Goal: Task Accomplishment & Management: Manage account settings

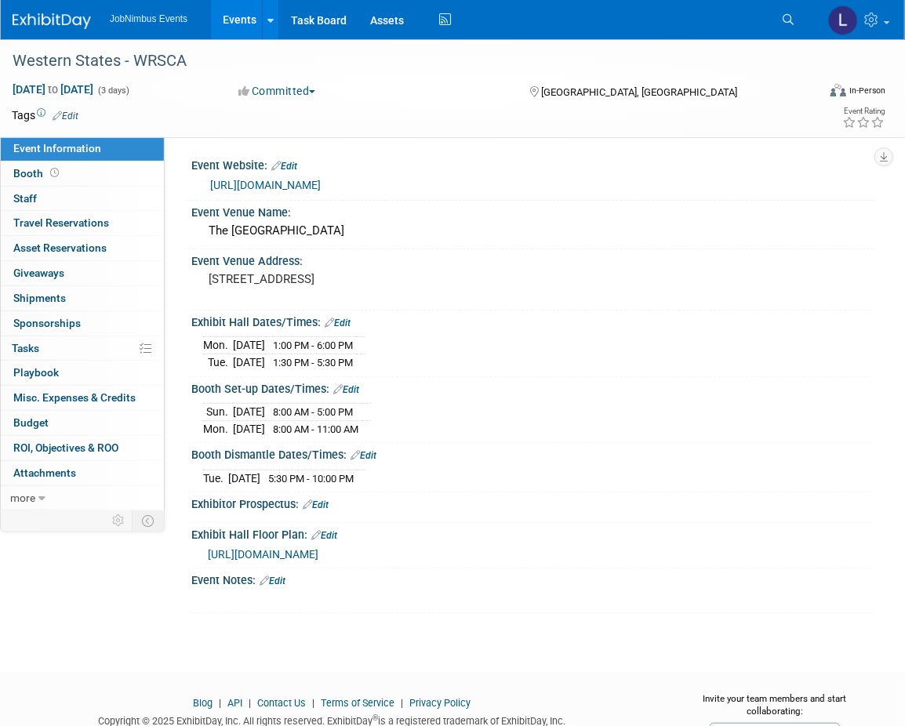
click at [235, 20] on link "Events" at bounding box center [239, 19] width 57 height 39
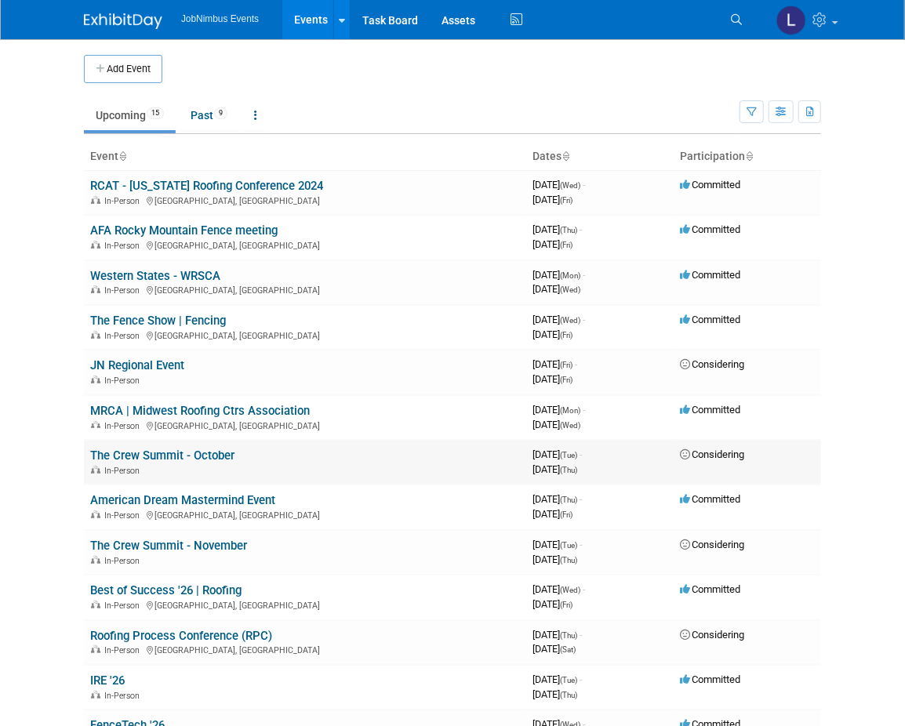
scroll to position [2, 0]
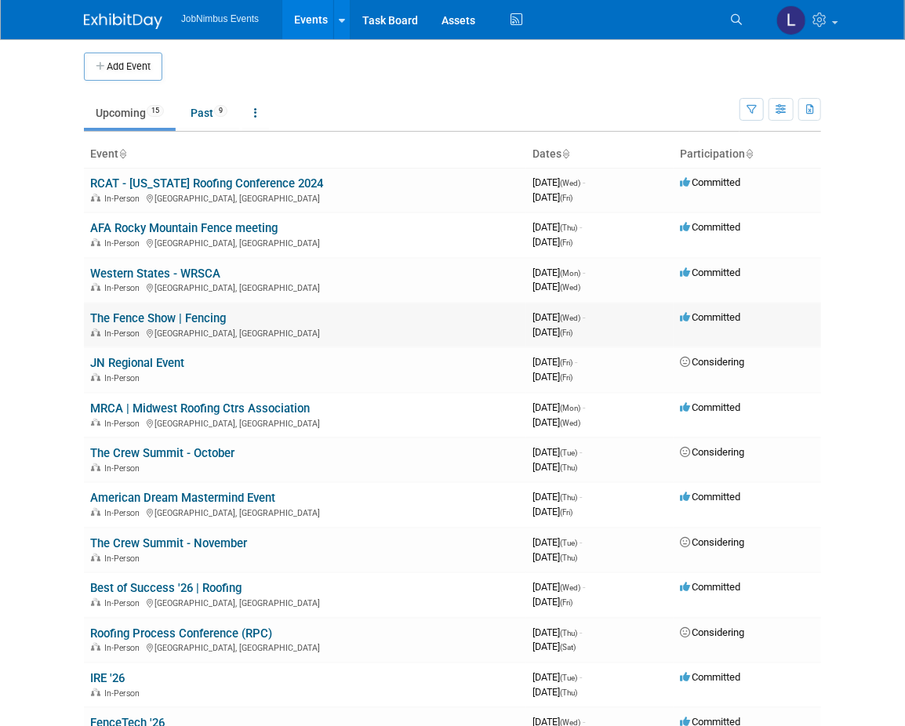
click at [194, 323] on td "The Fence Show | Fencing In-Person Las Vegas, NV" at bounding box center [305, 325] width 442 height 45
click at [194, 321] on link "The Fence Show | Fencing" at bounding box center [158, 318] width 136 height 14
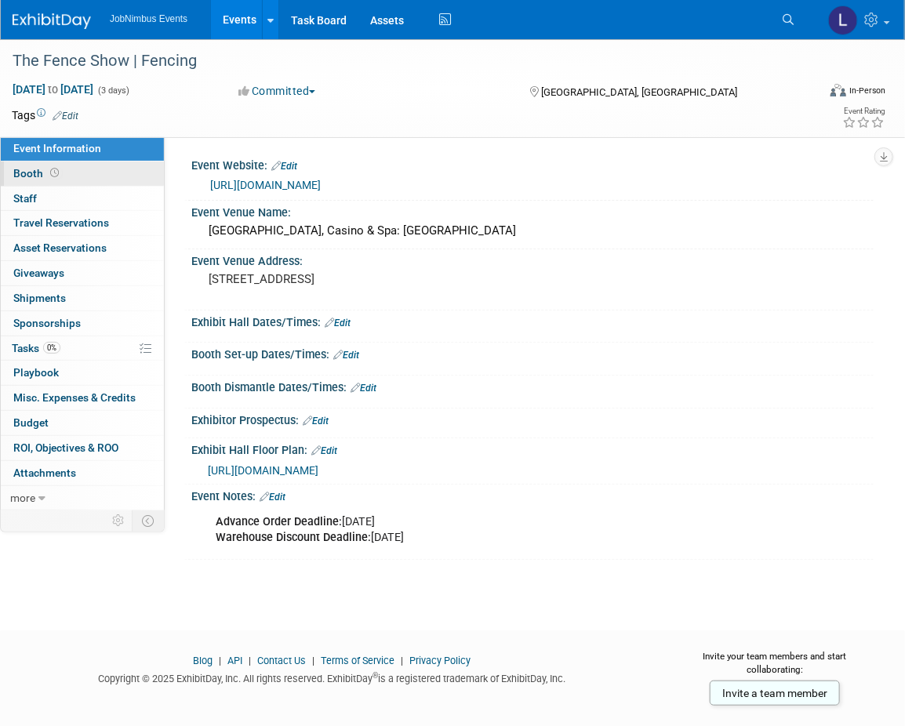
click at [130, 183] on link "Booth" at bounding box center [82, 174] width 163 height 24
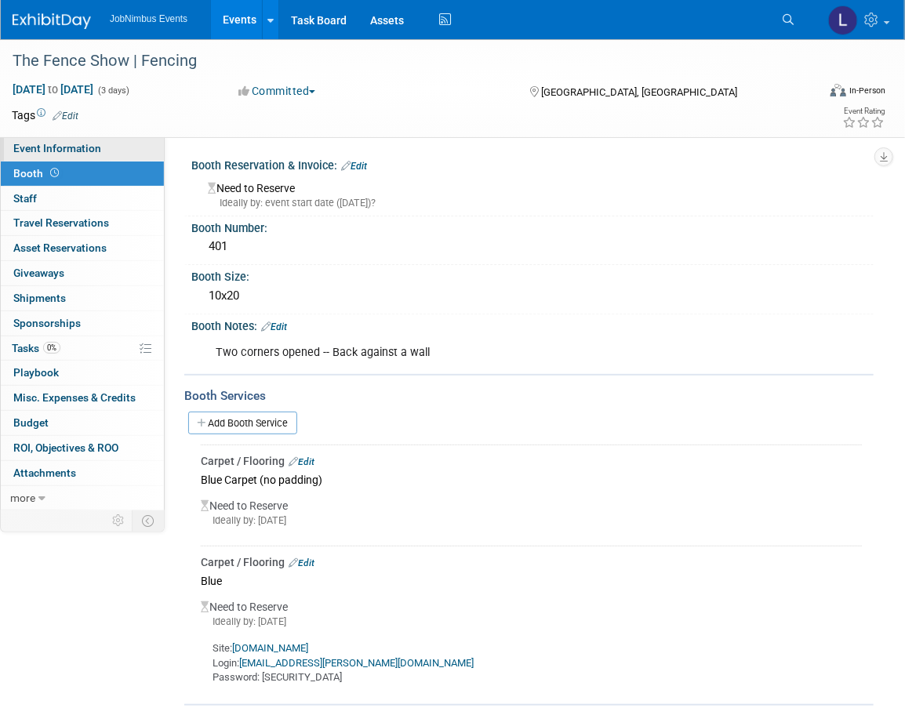
click at [107, 152] on link "Event Information" at bounding box center [82, 148] width 163 height 24
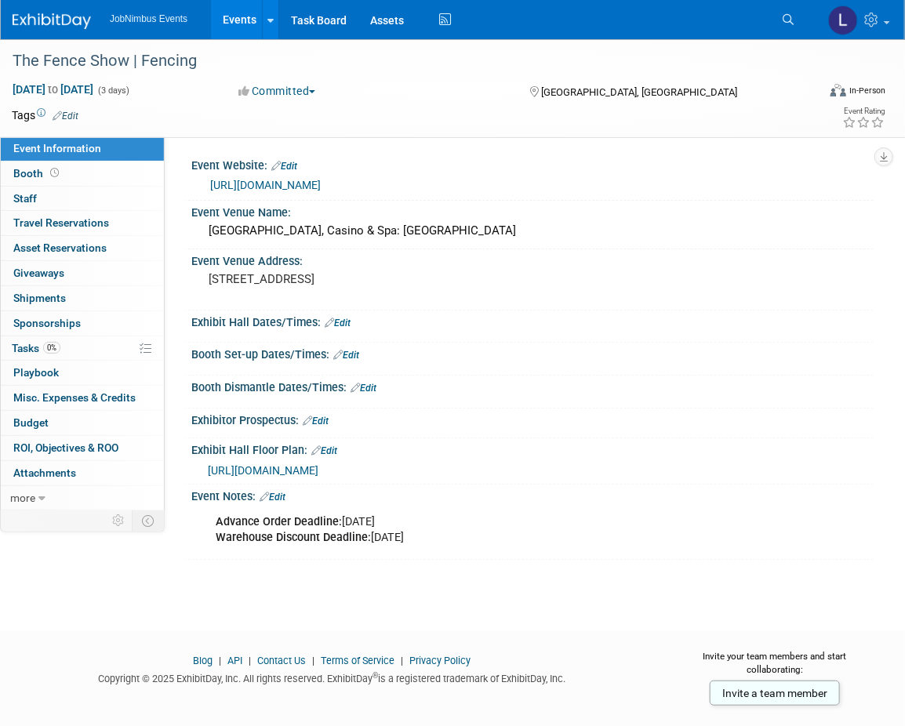
click at [344, 319] on link "Edit" at bounding box center [338, 323] width 26 height 11
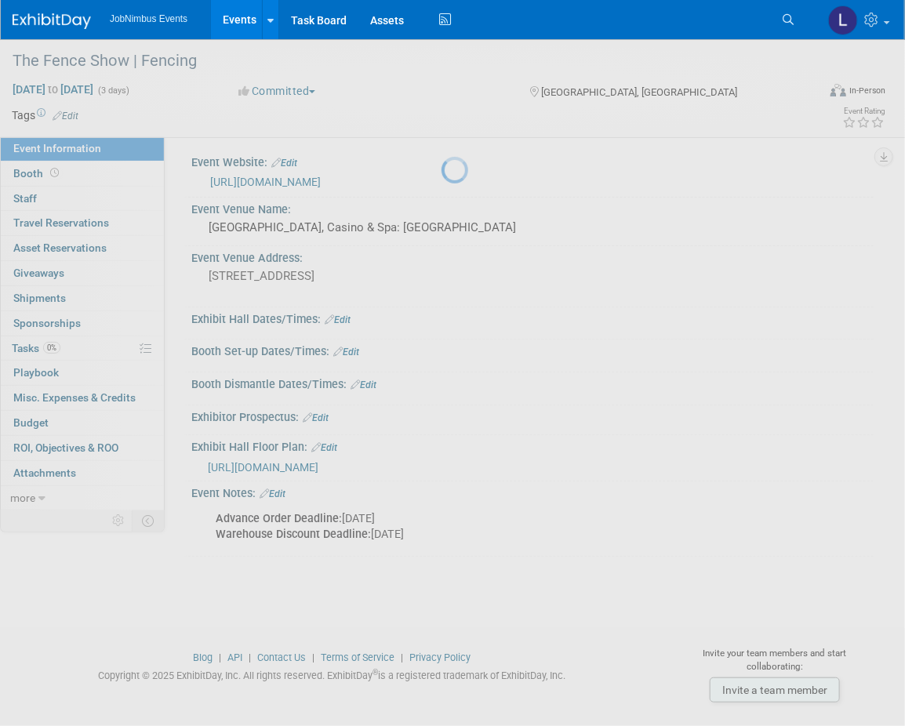
scroll to position [5, 0]
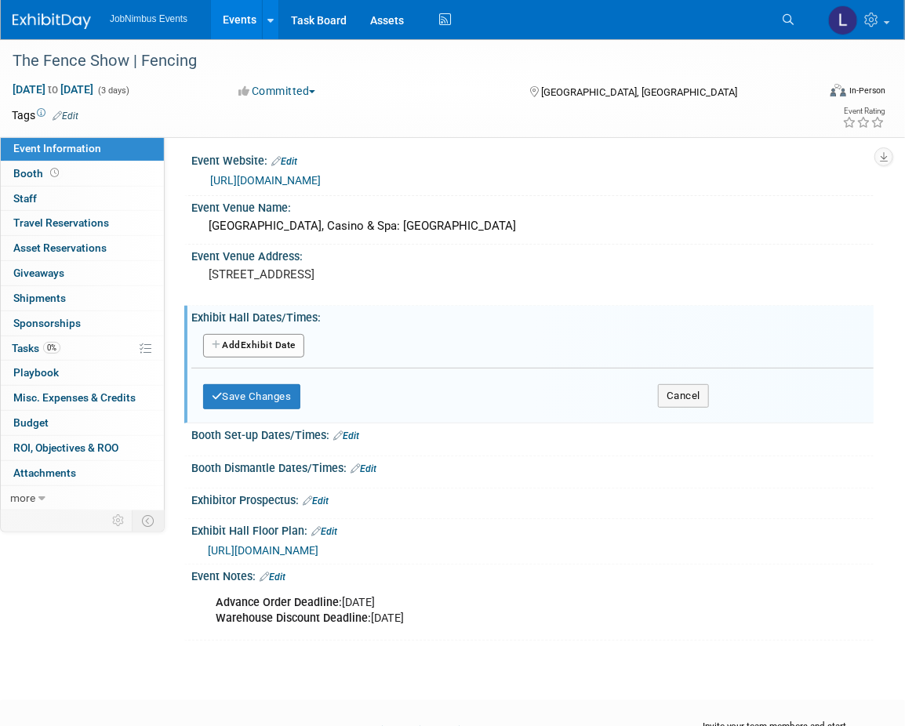
click at [265, 344] on button "Add Another Exhibit Date" at bounding box center [253, 346] width 101 height 24
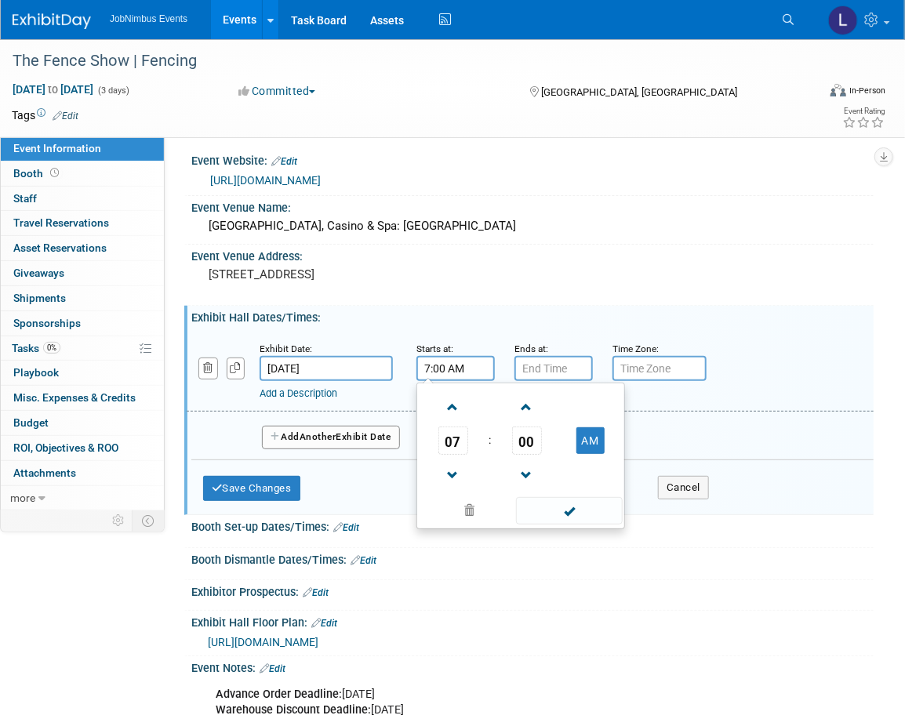
click at [466, 368] on input "7:00 AM" at bounding box center [455, 368] width 78 height 25
click at [473, 367] on input "7:00 AM" at bounding box center [455, 368] width 78 height 25
click at [456, 407] on span at bounding box center [452, 407] width 27 height 27
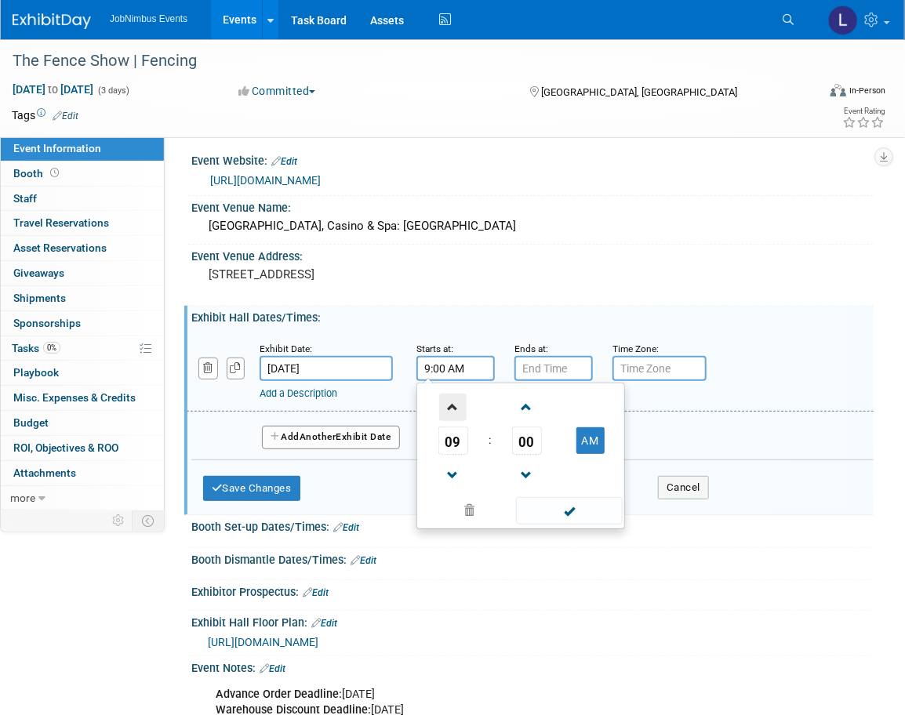
type input "10:00 AM"
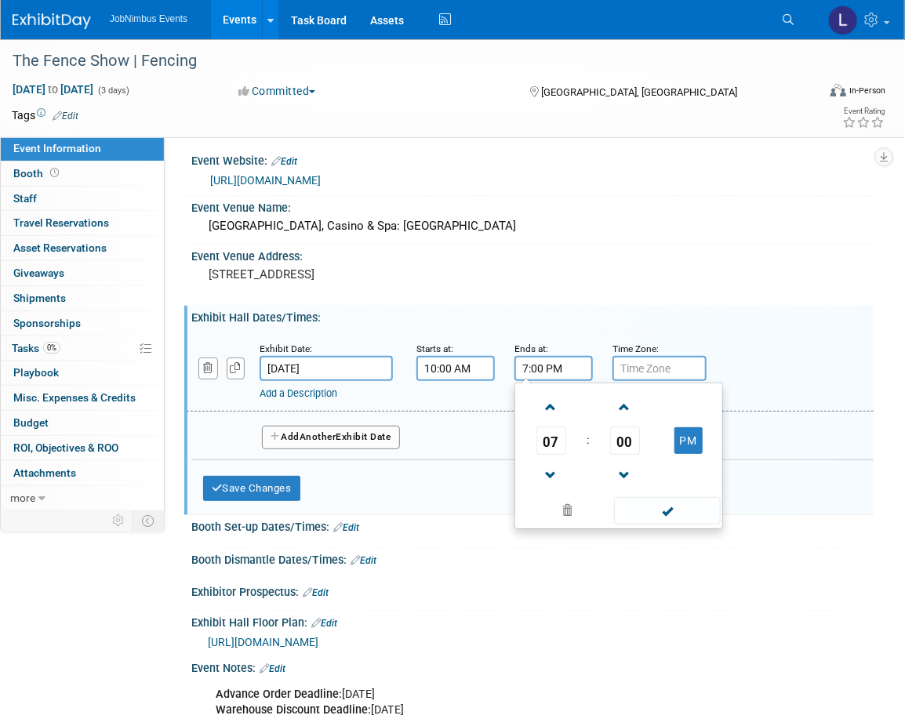
click at [554, 362] on input "7:00 PM" at bounding box center [553, 368] width 78 height 25
click at [546, 471] on span at bounding box center [550, 475] width 27 height 27
type input "4:00 PM"
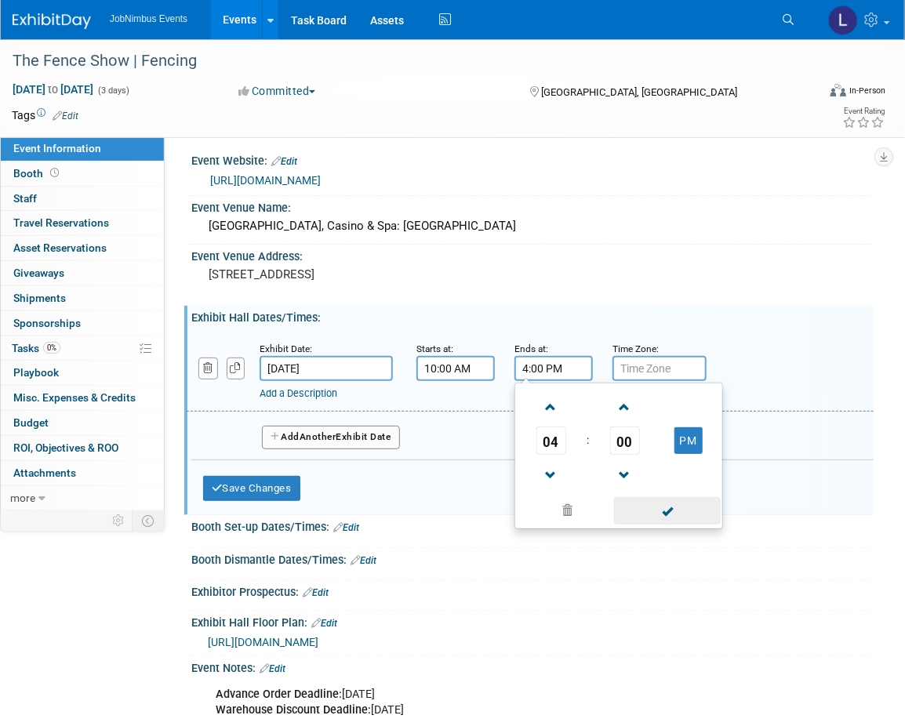
click at [654, 507] on span at bounding box center [667, 510] width 106 height 27
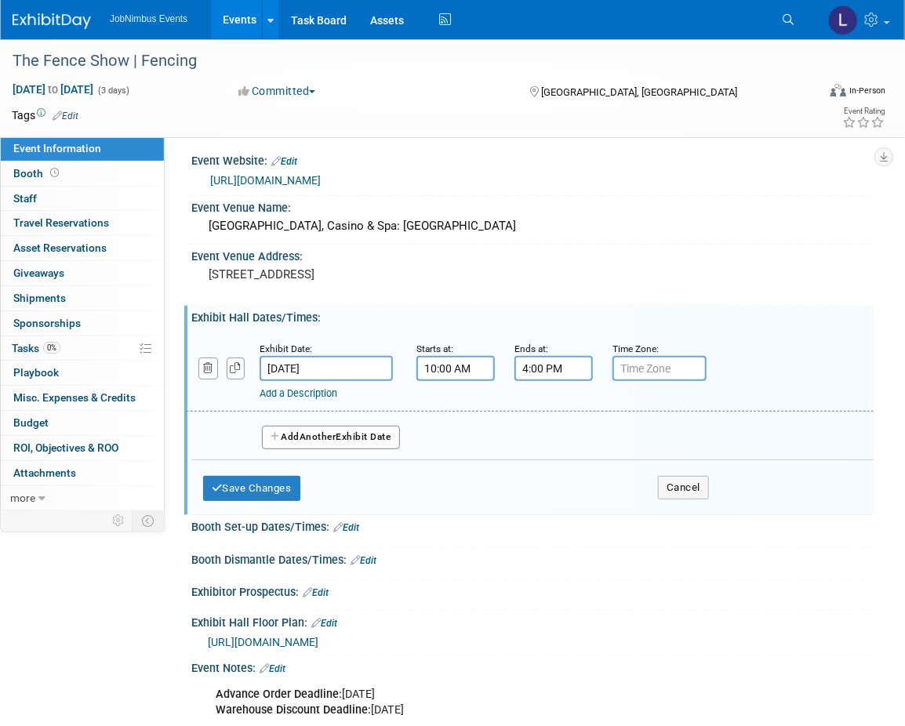
click at [318, 435] on span "Another" at bounding box center [318, 436] width 37 height 11
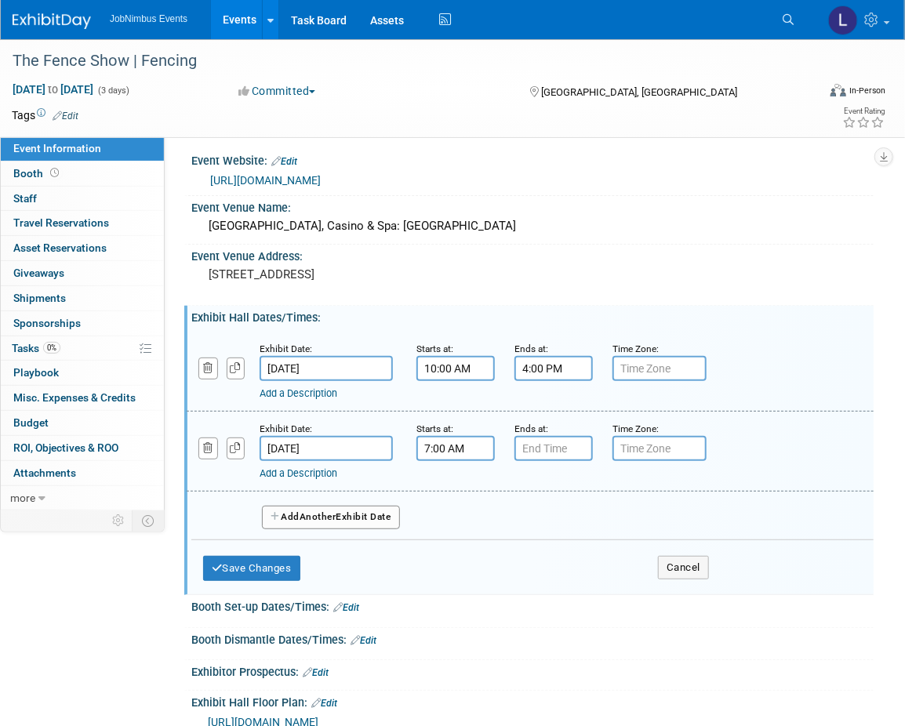
click at [467, 449] on input "7:00 AM" at bounding box center [455, 448] width 78 height 25
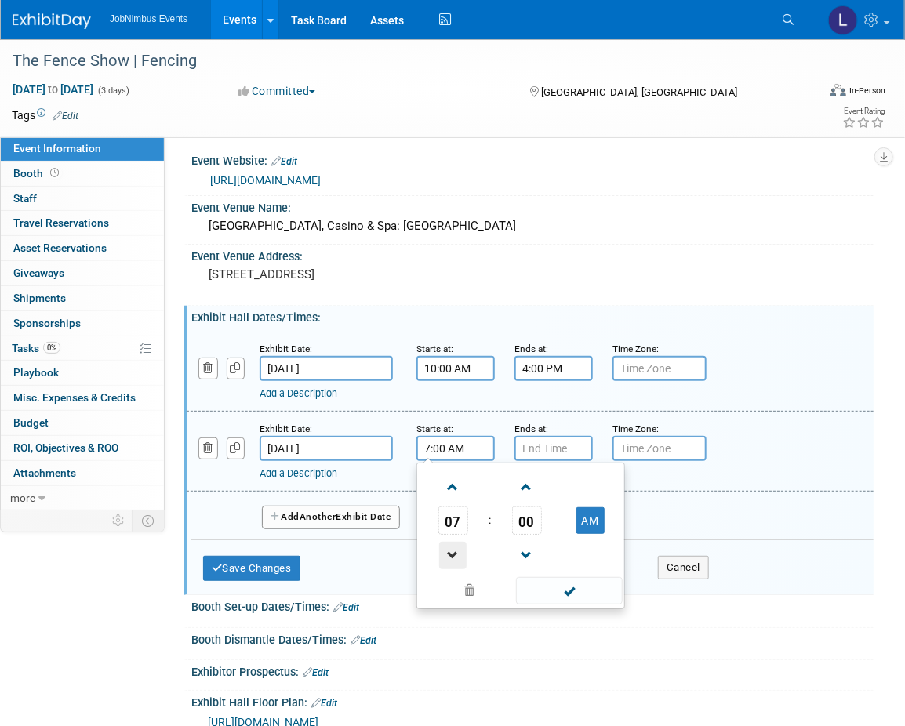
click at [460, 546] on span at bounding box center [452, 555] width 27 height 27
click at [460, 491] on span at bounding box center [452, 487] width 27 height 27
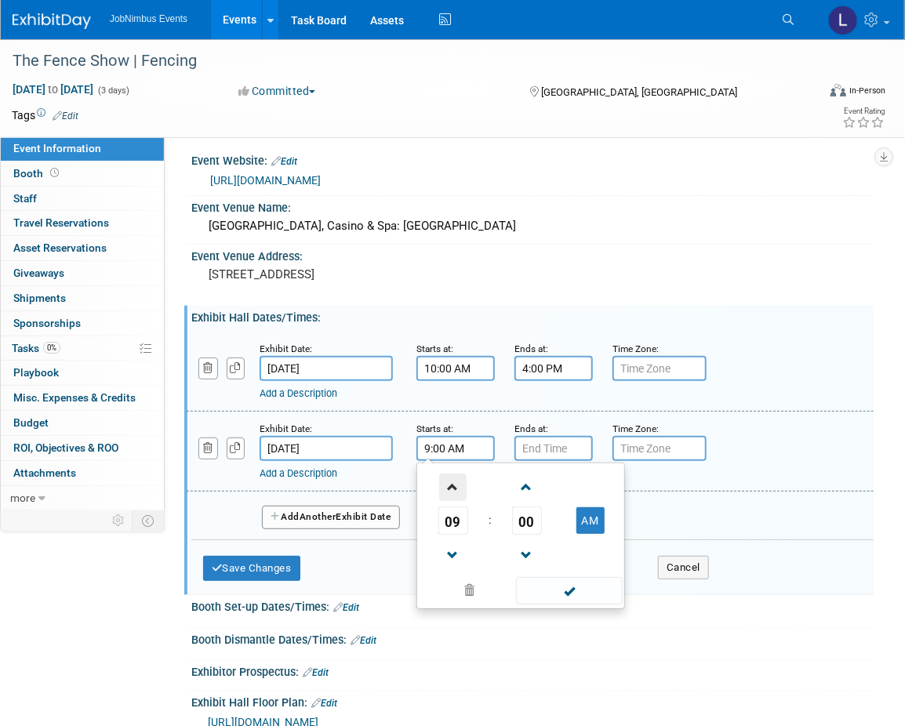
type input "10:00 AM"
drag, startPoint x: 580, startPoint y: 589, endPoint x: 572, endPoint y: 586, distance: 9.2
click at [580, 589] on span at bounding box center [569, 590] width 106 height 27
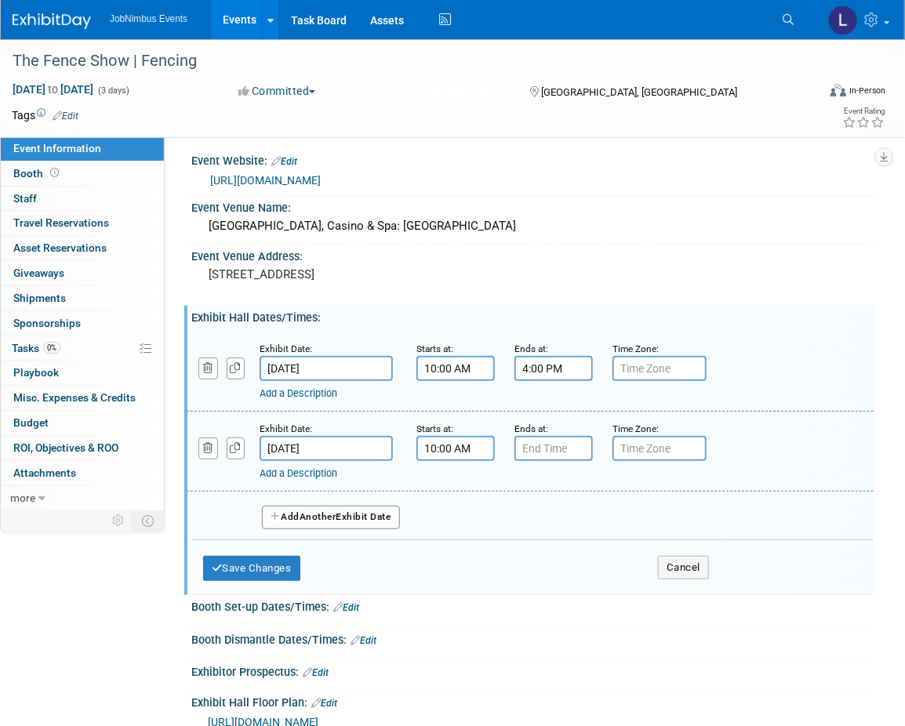
click at [313, 511] on span "Another" at bounding box center [318, 516] width 37 height 11
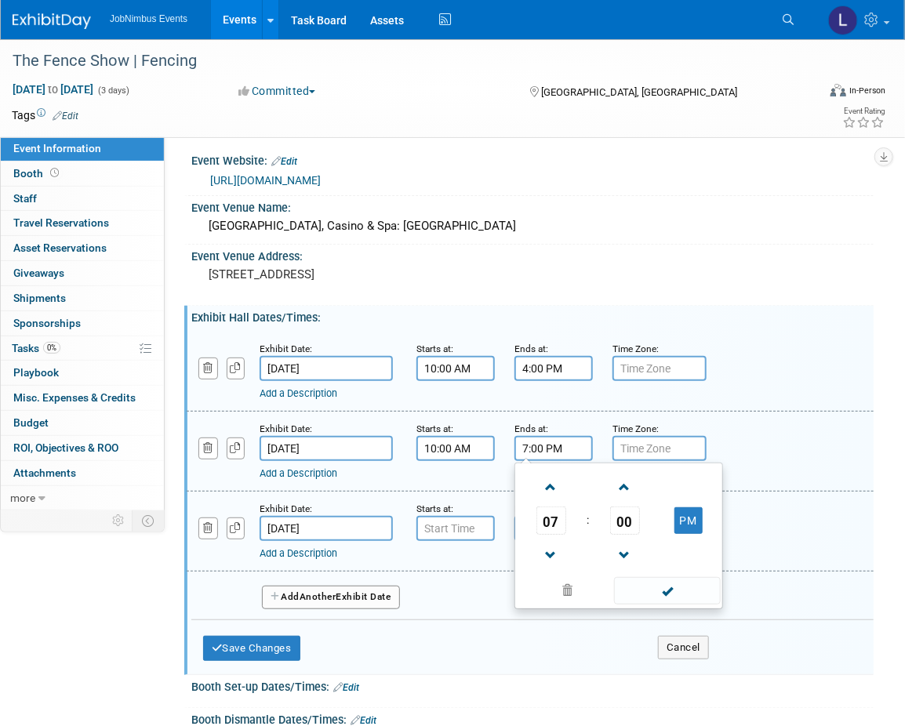
click at [554, 442] on input "7:00 PM" at bounding box center [553, 448] width 78 height 25
click at [550, 550] on span at bounding box center [550, 555] width 27 height 27
type input "4:00 PM"
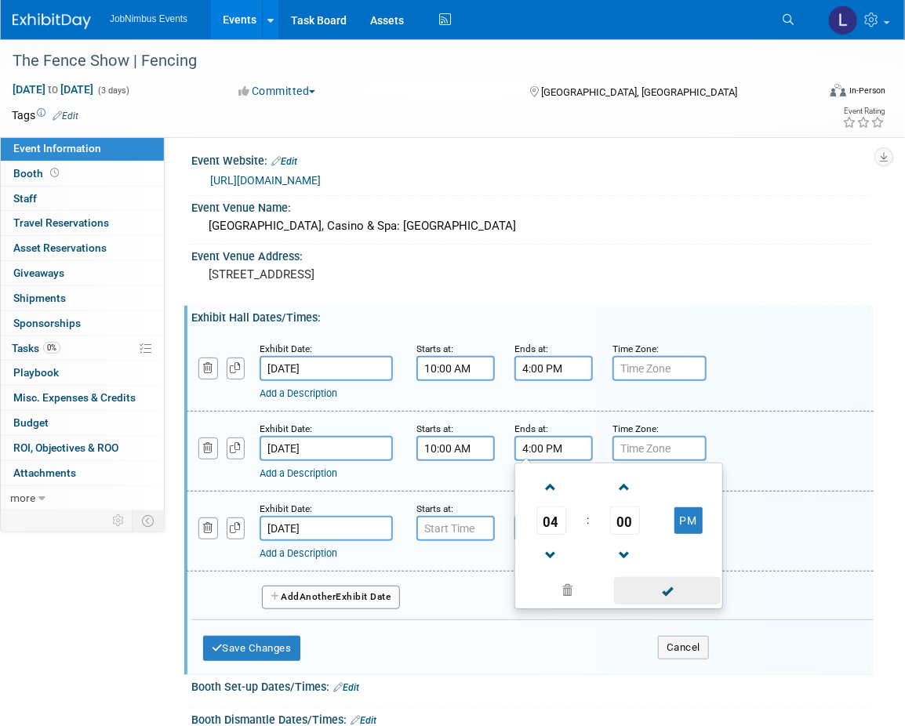
click at [693, 581] on span at bounding box center [667, 590] width 106 height 27
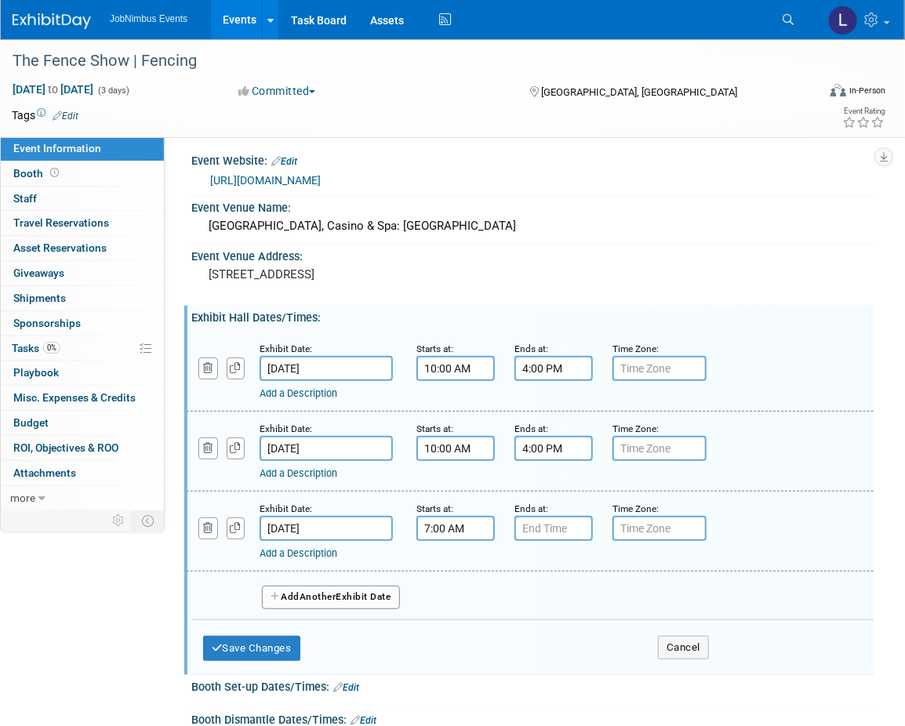
click at [463, 521] on input "7:00 AM" at bounding box center [455, 528] width 78 height 25
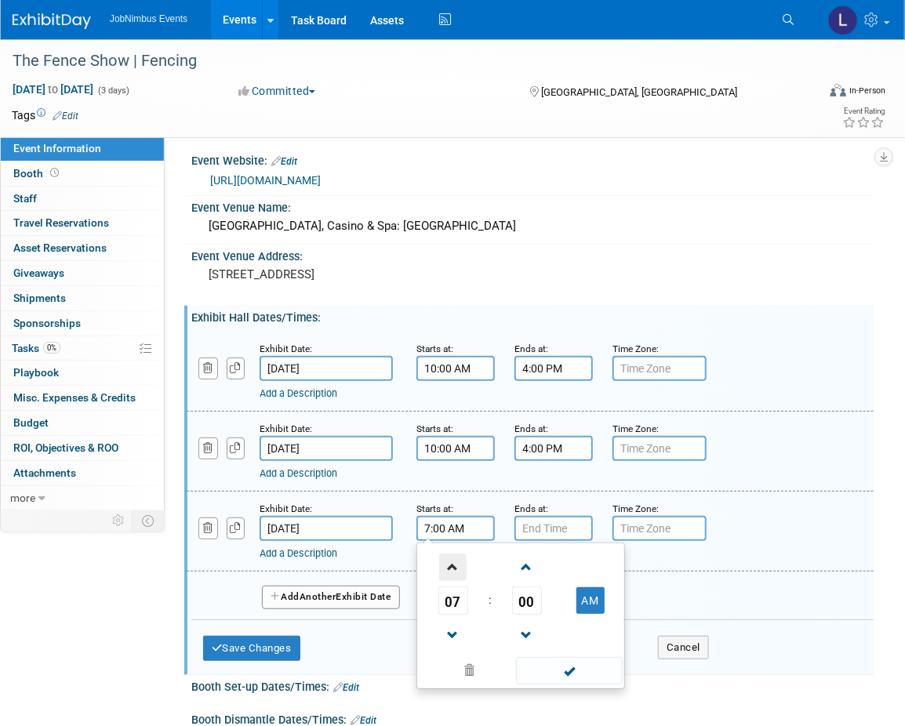
click at [456, 565] on span at bounding box center [452, 567] width 27 height 27
type input "10:00 AM"
drag, startPoint x: 587, startPoint y: 664, endPoint x: 587, endPoint y: 651, distance: 13.4
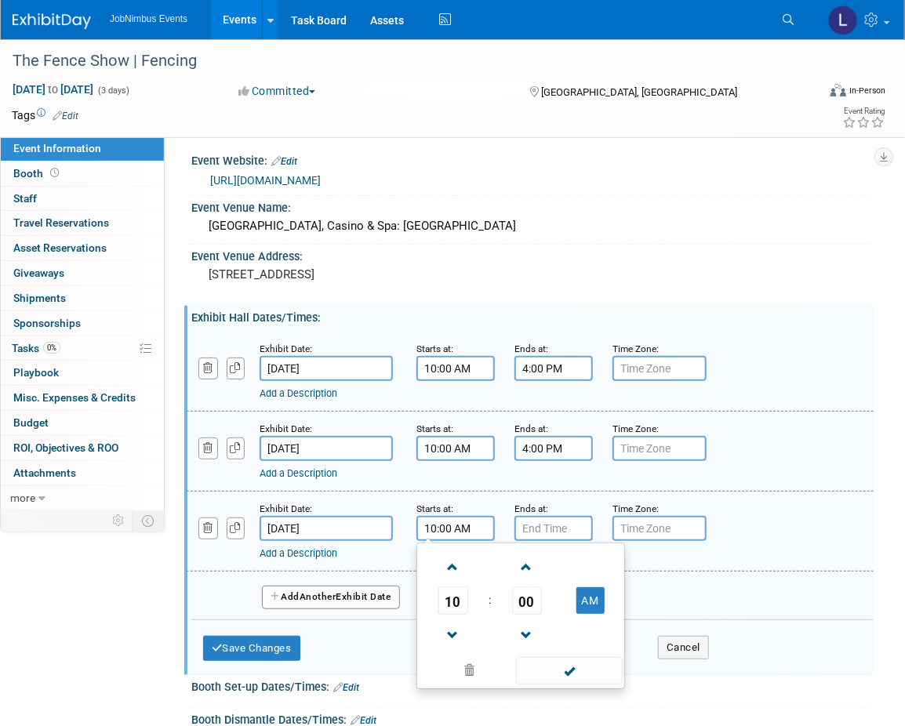
click at [587, 664] on span at bounding box center [569, 670] width 106 height 27
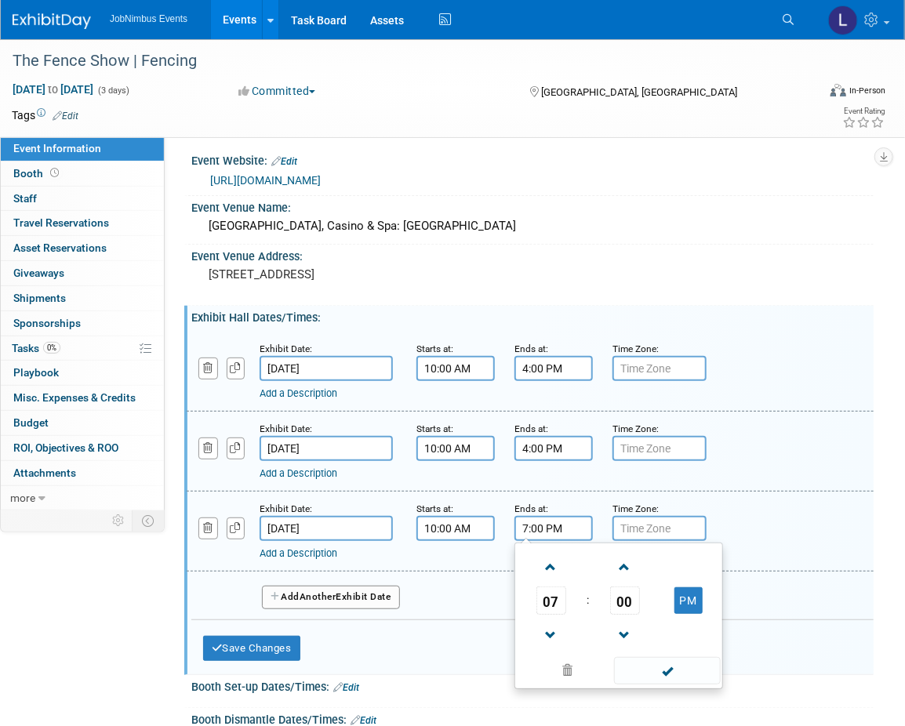
click at [563, 522] on input "7:00 PM" at bounding box center [553, 528] width 78 height 25
click at [551, 636] on span at bounding box center [550, 635] width 27 height 27
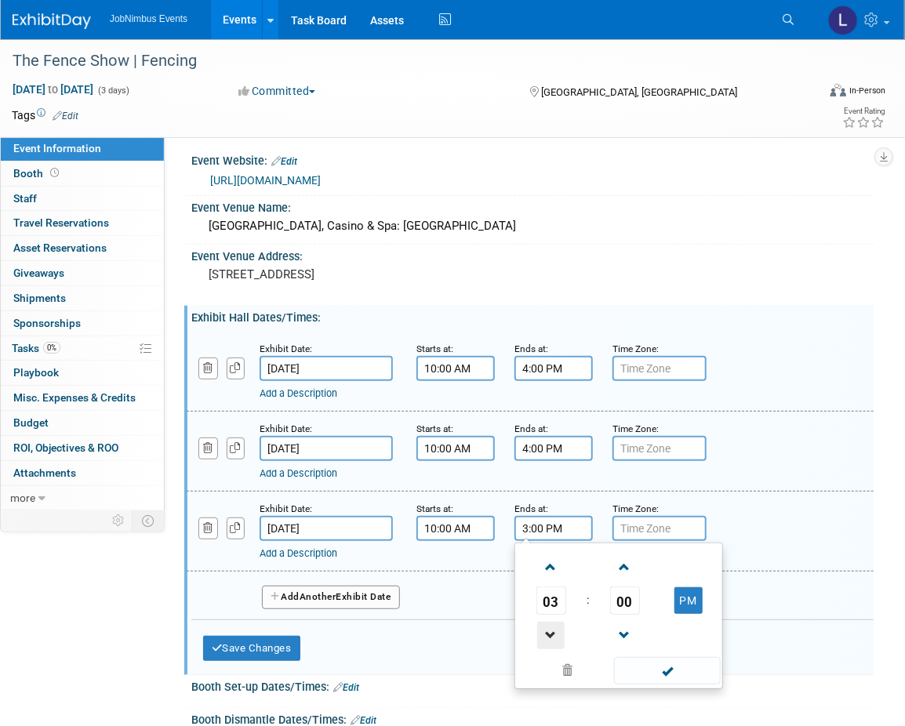
click at [551, 636] on span at bounding box center [550, 635] width 27 height 27
type input "1:00 PM"
click at [686, 671] on span at bounding box center [667, 670] width 106 height 27
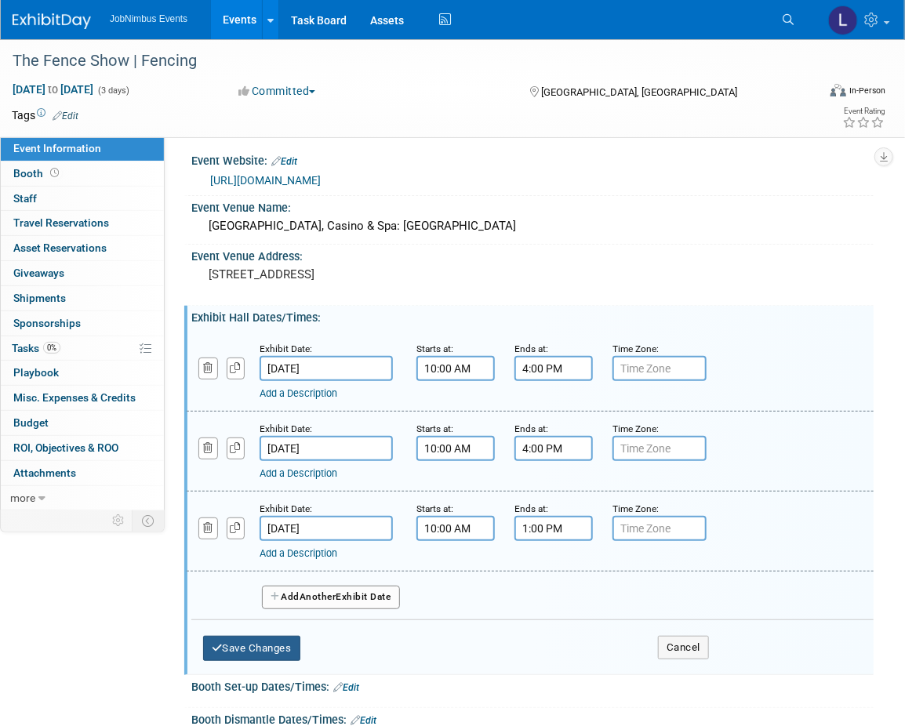
click at [244, 636] on button "Save Changes" at bounding box center [251, 648] width 97 height 25
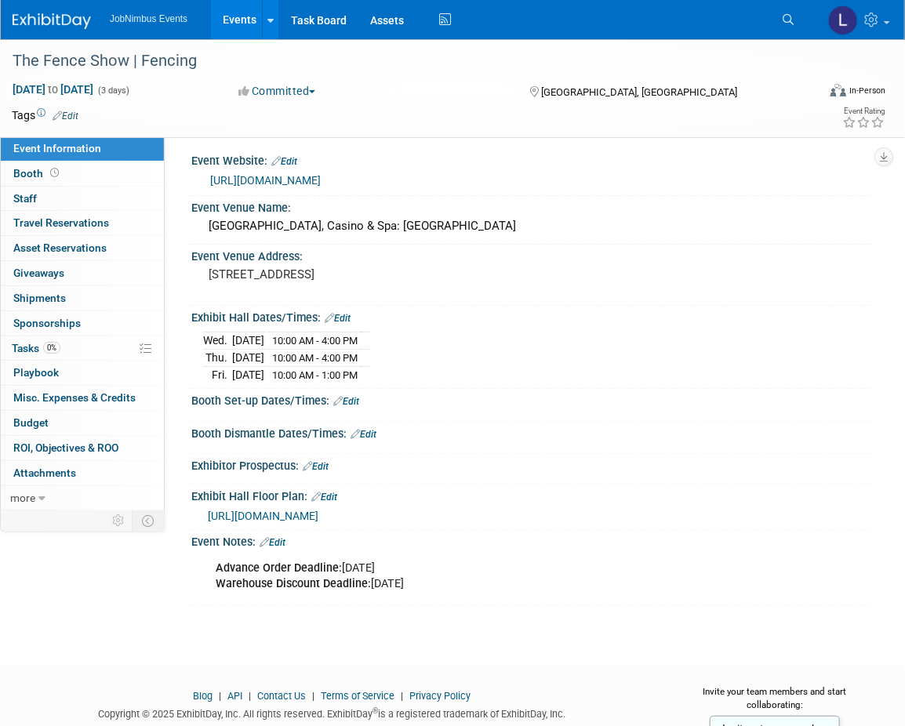
click at [358, 397] on link "Edit" at bounding box center [346, 401] width 26 height 11
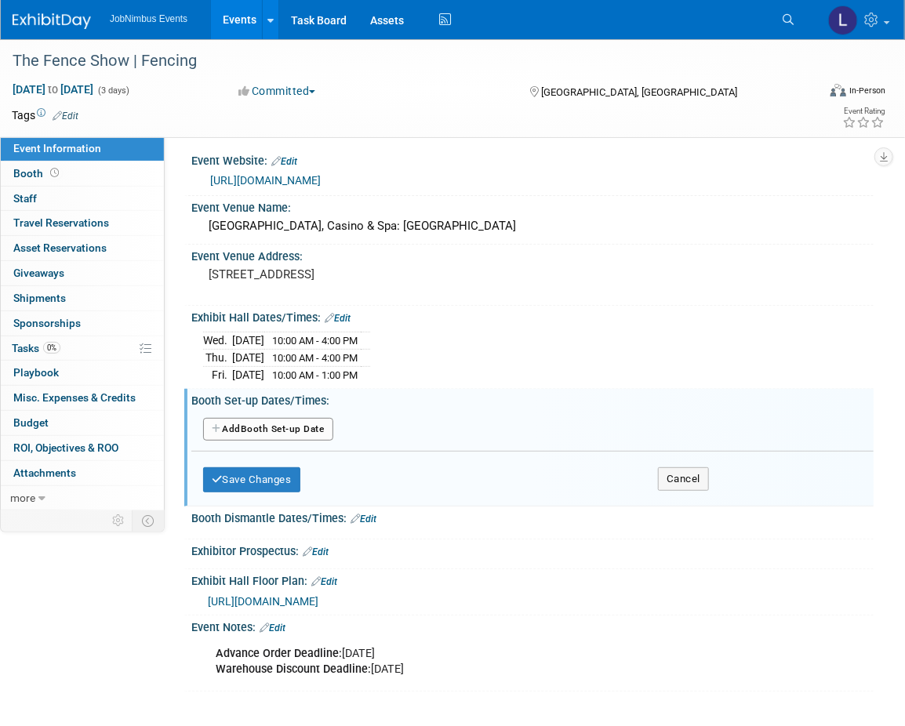
click at [269, 429] on button "Add Another Booth Set-up Date" at bounding box center [268, 430] width 130 height 24
select select "9"
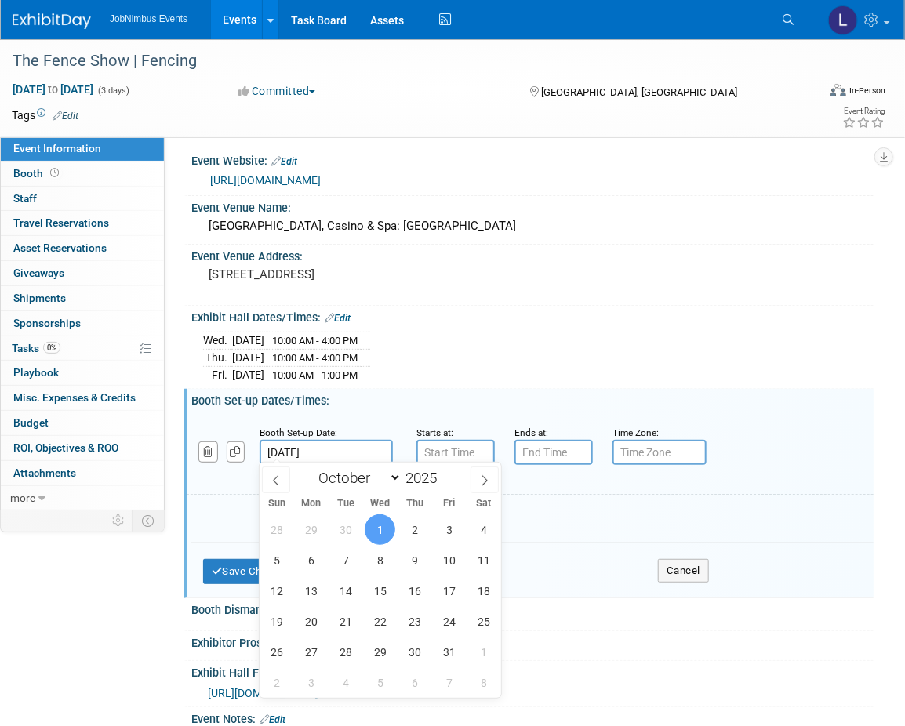
click at [310, 446] on input "[DATE]" at bounding box center [326, 452] width 133 height 25
click at [318, 526] on span "29" at bounding box center [311, 529] width 31 height 31
type input "[DATE]"
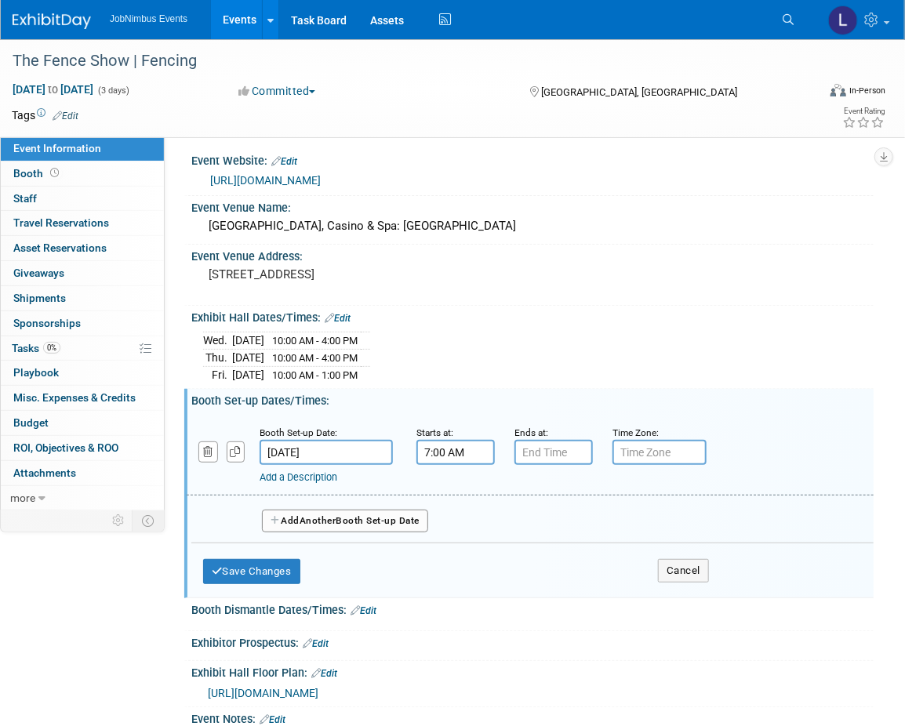
click at [474, 456] on input "7:00 AM" at bounding box center [455, 452] width 78 height 25
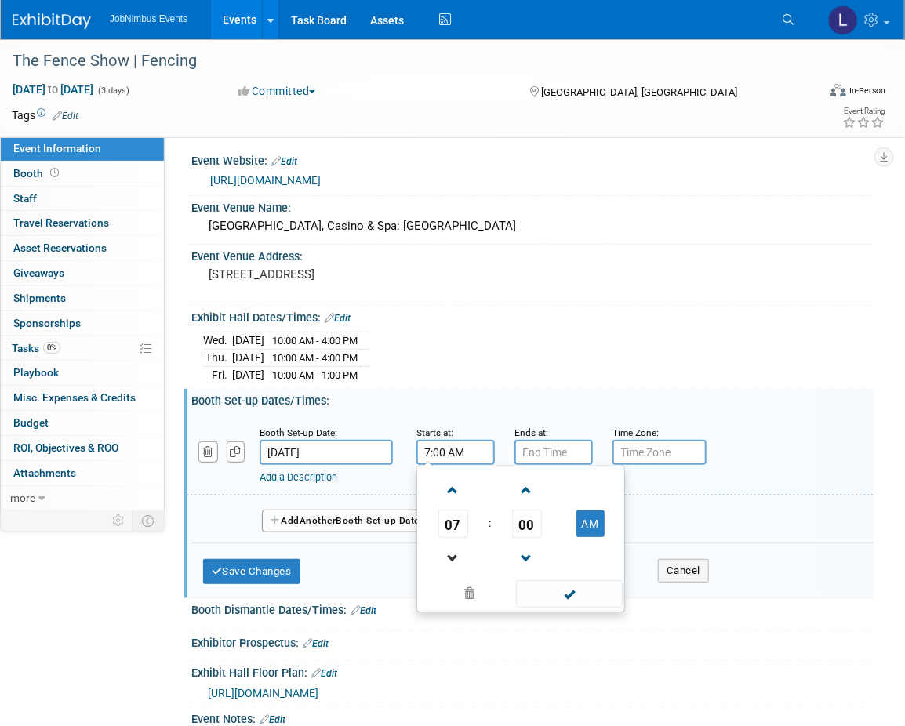
click at [450, 540] on link at bounding box center [453, 558] width 30 height 40
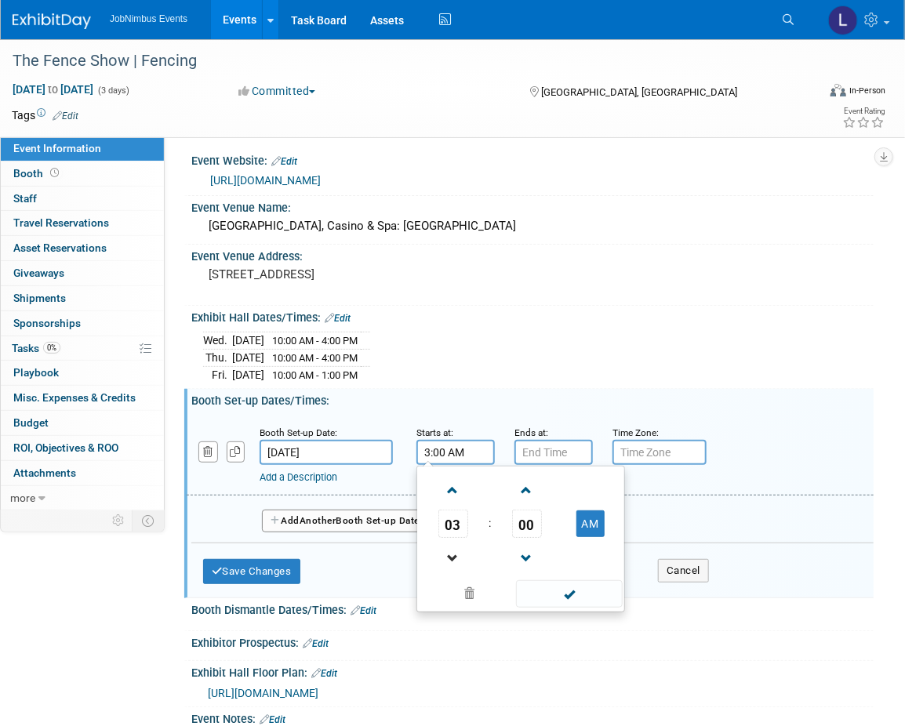
type input "2:00 AM"
click at [592, 585] on span at bounding box center [569, 593] width 106 height 27
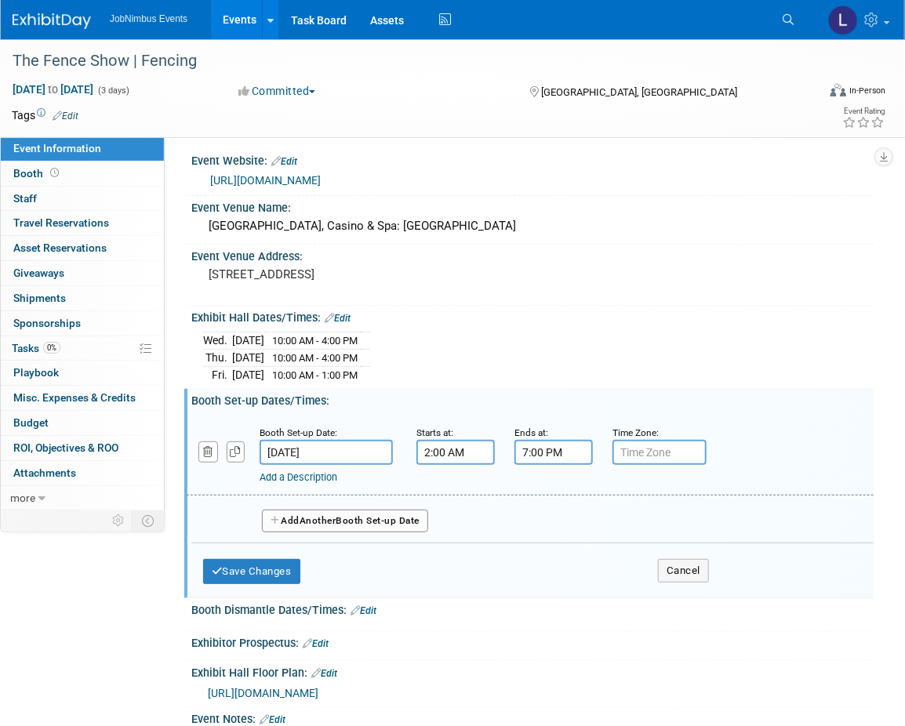
click at [552, 440] on input "7:00 PM" at bounding box center [553, 452] width 78 height 25
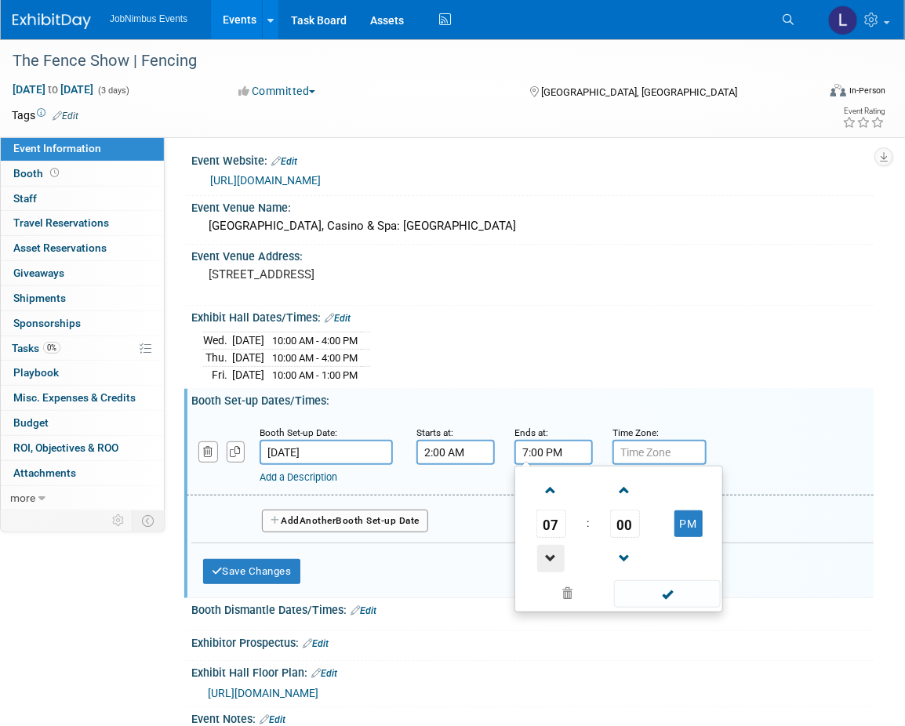
click at [562, 554] on span at bounding box center [550, 558] width 27 height 27
type input "6:00 PM"
drag, startPoint x: 676, startPoint y: 594, endPoint x: 667, endPoint y: 592, distance: 9.7
click at [676, 594] on span at bounding box center [667, 593] width 106 height 27
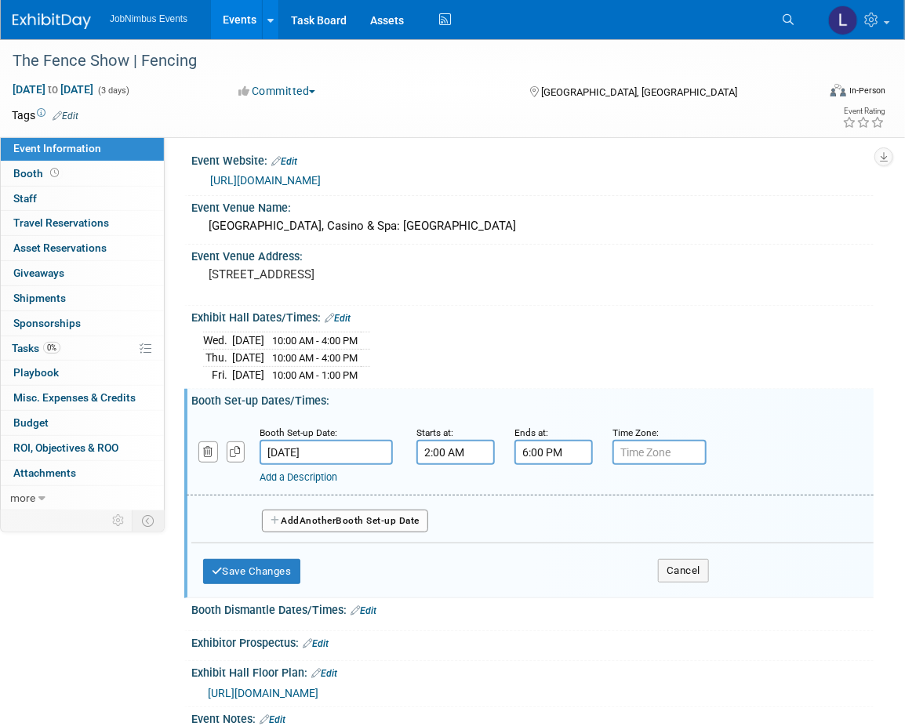
click at [320, 472] on link "Add a Description" at bounding box center [299, 477] width 78 height 12
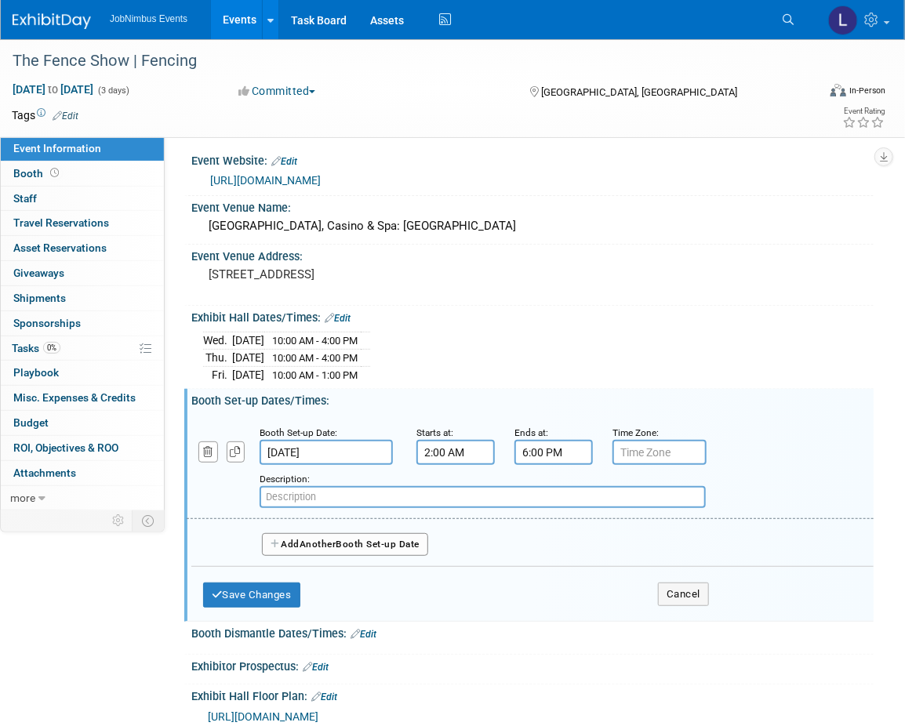
click at [304, 540] on span "Another" at bounding box center [318, 544] width 37 height 11
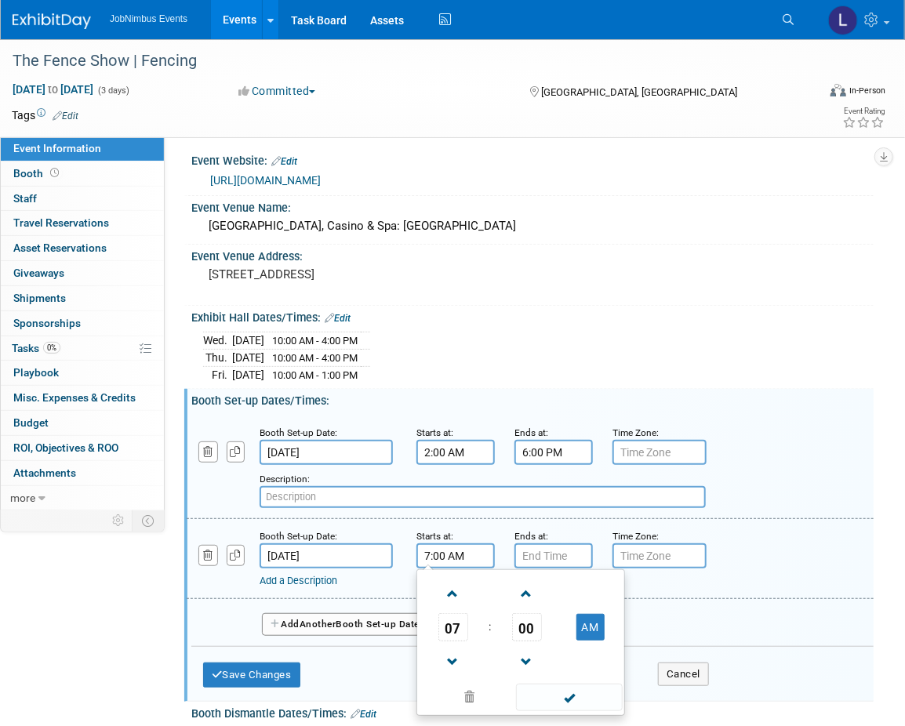
click at [469, 550] on input "7:00 AM" at bounding box center [455, 556] width 78 height 25
click at [450, 591] on span at bounding box center [452, 593] width 27 height 27
type input "8:00 AM"
click at [578, 690] on span at bounding box center [569, 697] width 106 height 27
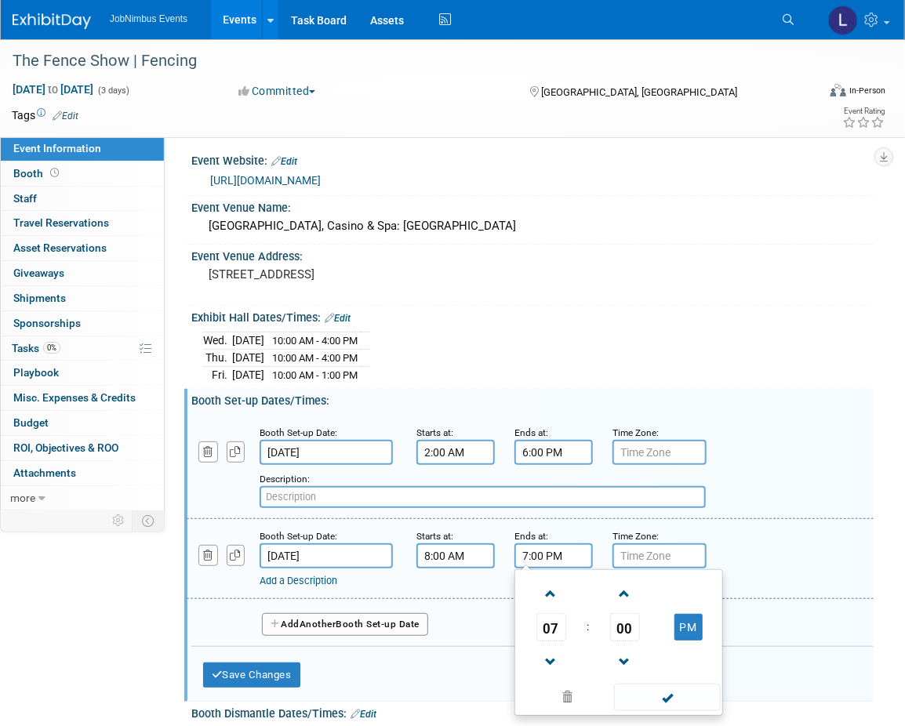
click at [557, 552] on input "7:00 PM" at bounding box center [553, 556] width 78 height 25
click at [547, 663] on span at bounding box center [550, 662] width 27 height 27
type input "6:00 PM"
click at [651, 693] on span at bounding box center [667, 697] width 106 height 27
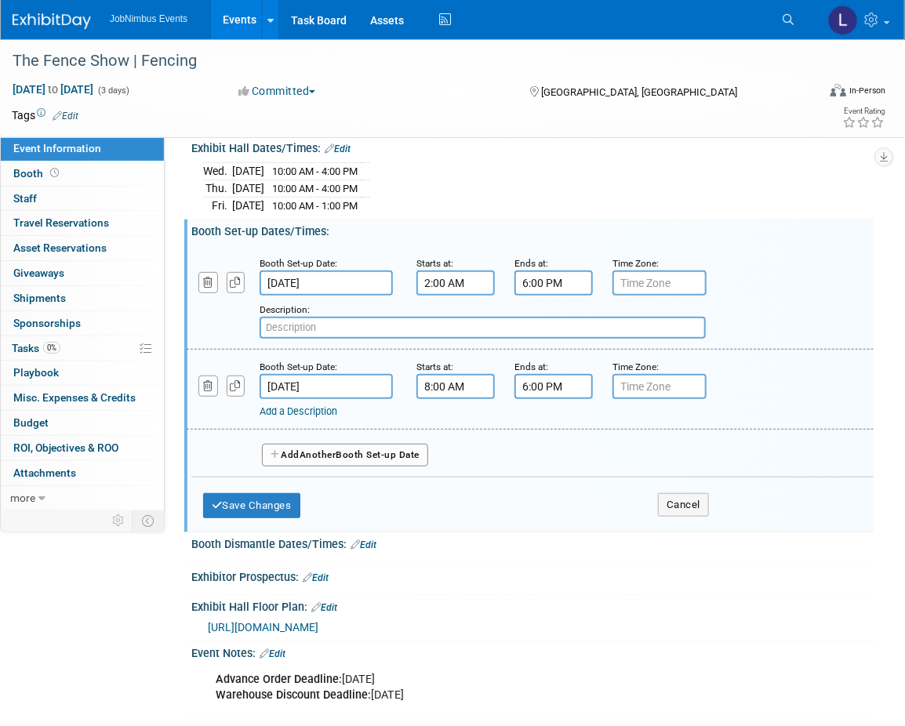
scroll to position [219, 0]
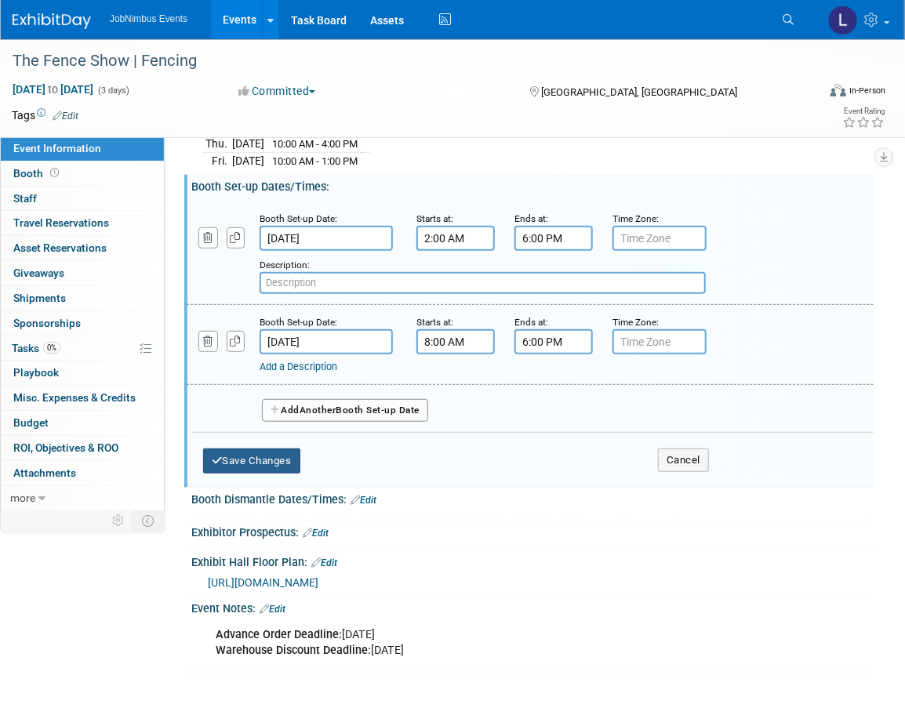
click at [269, 450] on button "Save Changes" at bounding box center [251, 461] width 97 height 25
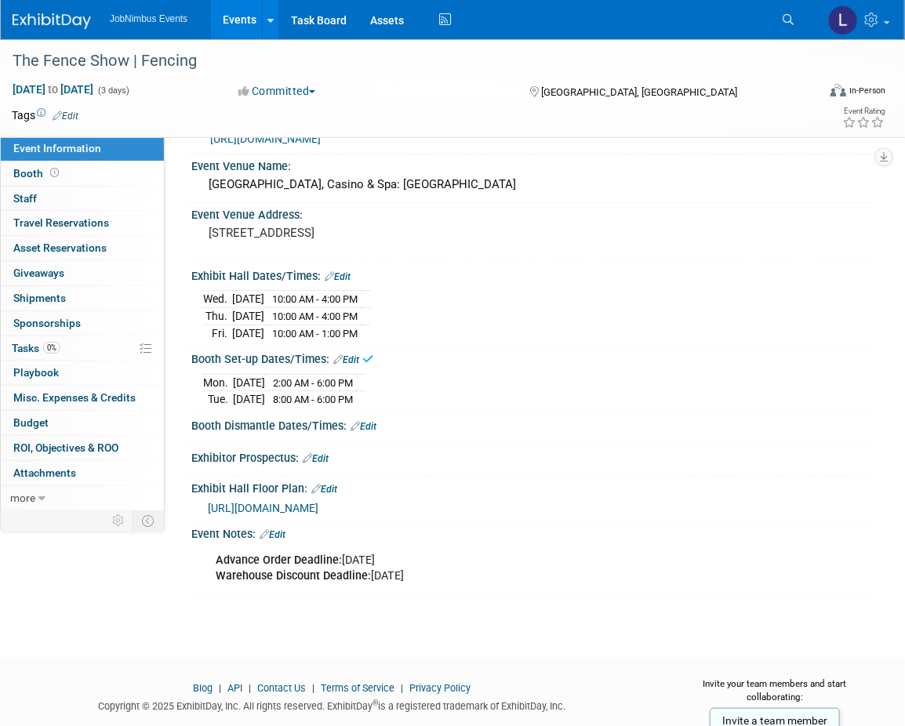
scroll to position [0, 0]
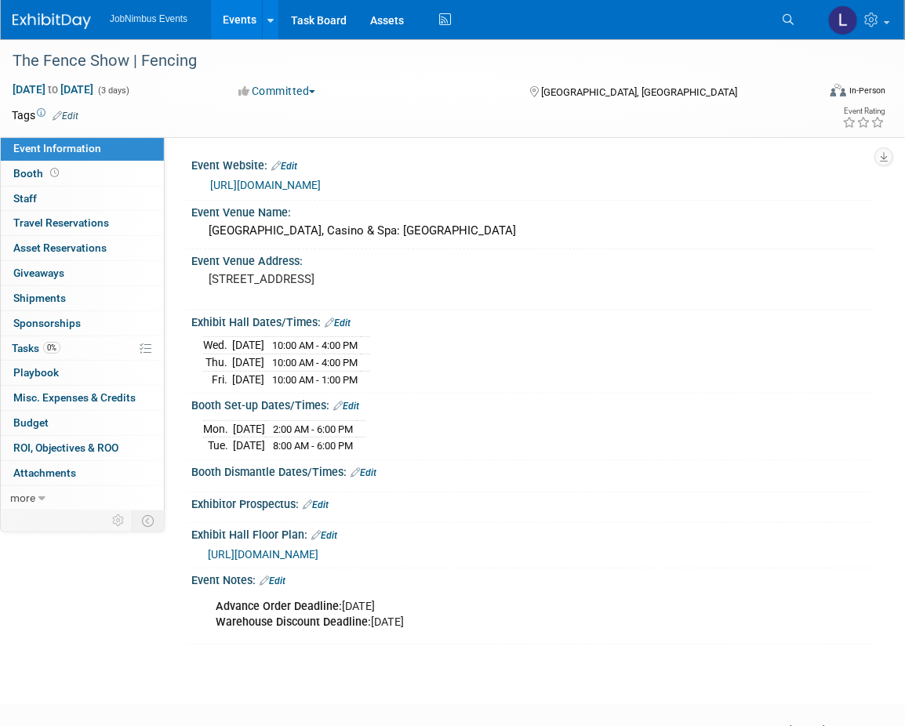
click at [373, 473] on link "Edit" at bounding box center [364, 472] width 26 height 11
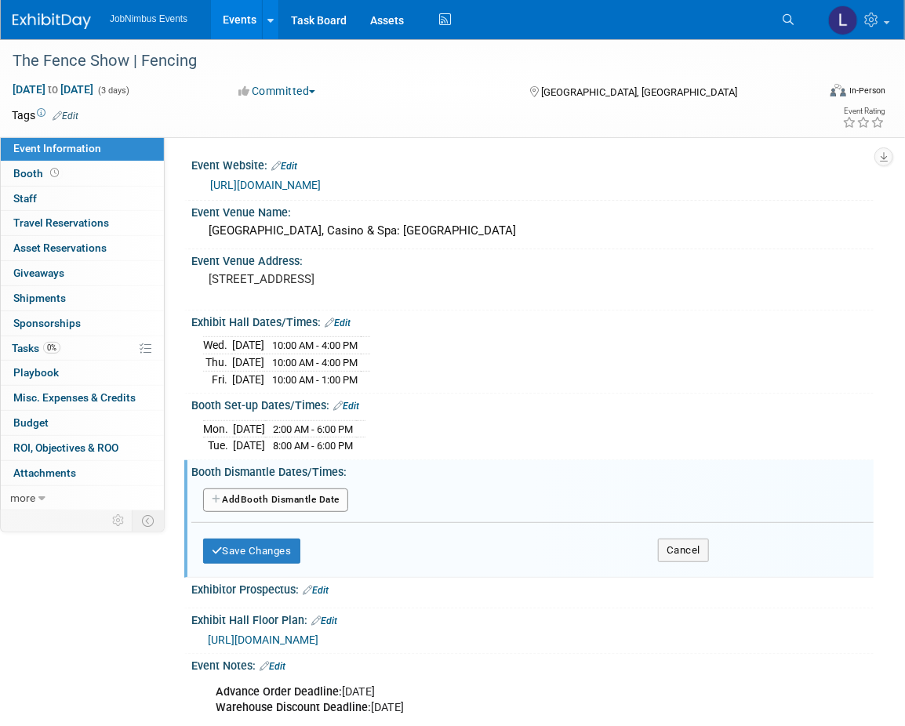
click at [249, 496] on button "Add Another Booth Dismantle Date" at bounding box center [275, 501] width 145 height 24
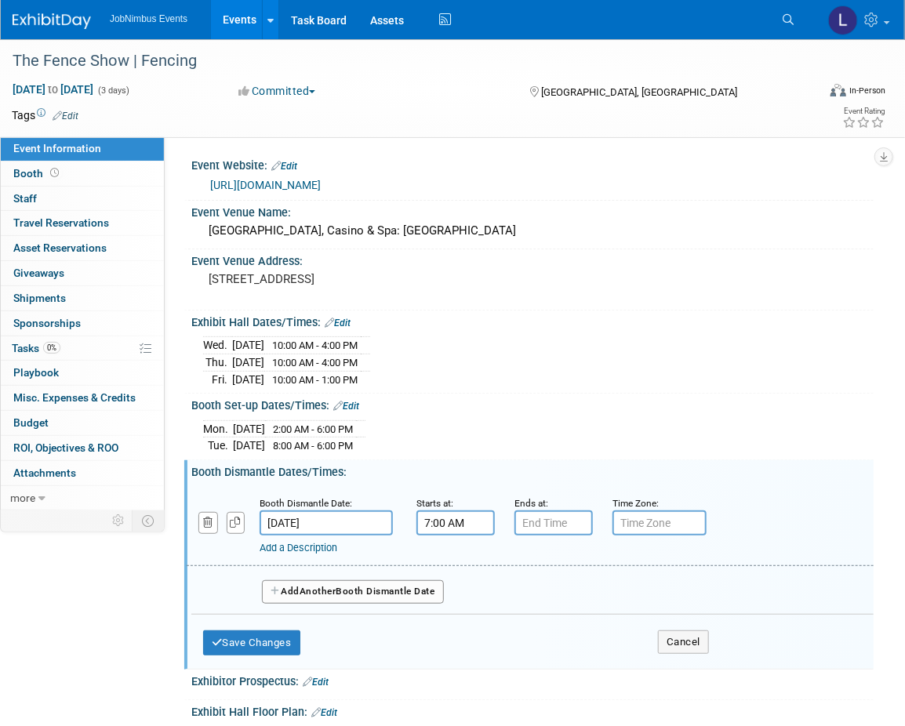
click at [463, 517] on input "7:00 AM" at bounding box center [455, 523] width 78 height 25
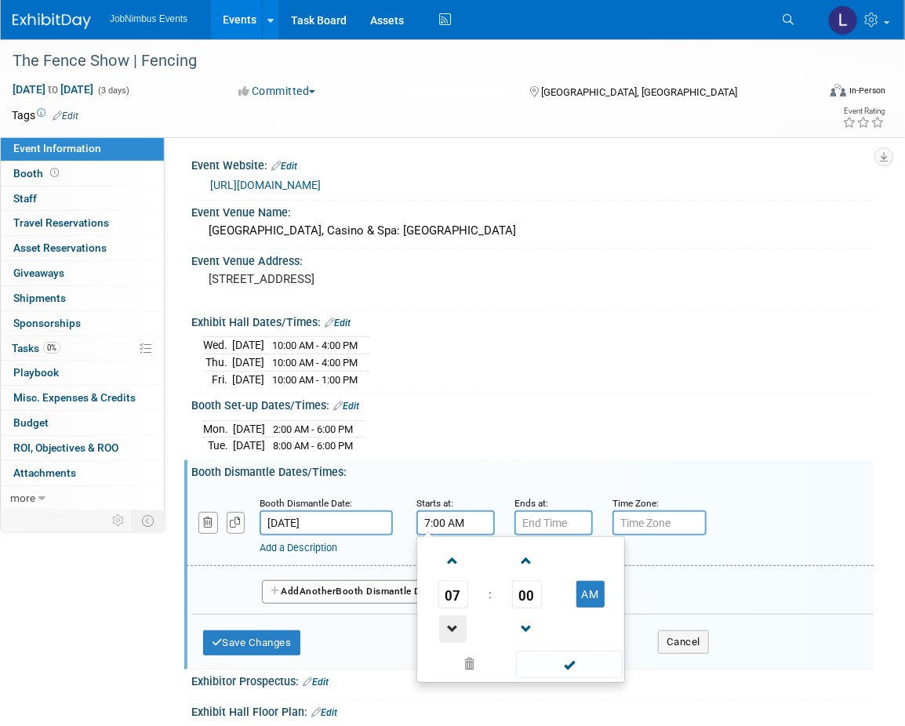
click at [455, 619] on span at bounding box center [452, 629] width 27 height 27
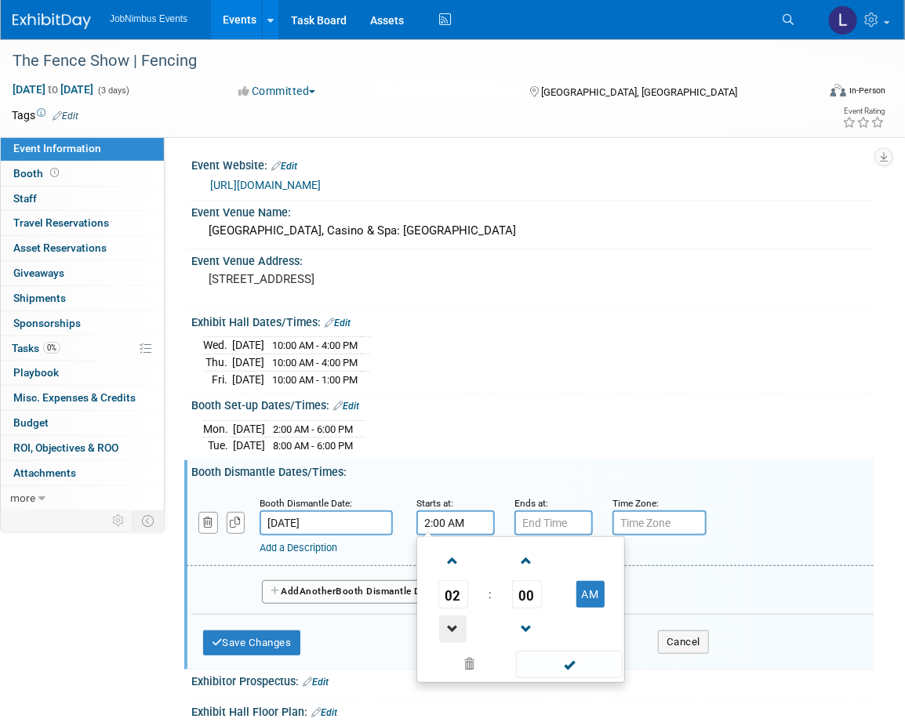
click at [455, 617] on span at bounding box center [452, 629] width 27 height 27
click at [591, 586] on button "AM" at bounding box center [590, 594] width 28 height 27
type input "1:00 PM"
drag, startPoint x: 576, startPoint y: 656, endPoint x: 575, endPoint y: 574, distance: 81.6
click at [576, 656] on span at bounding box center [569, 664] width 106 height 27
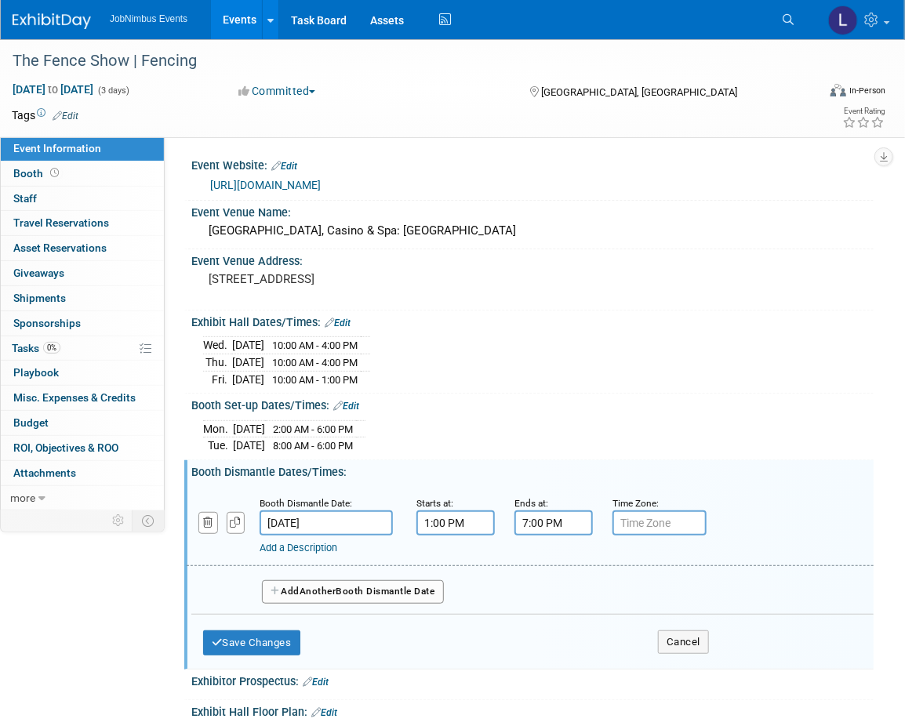
click at [561, 516] on input "7:00 PM" at bounding box center [553, 523] width 78 height 25
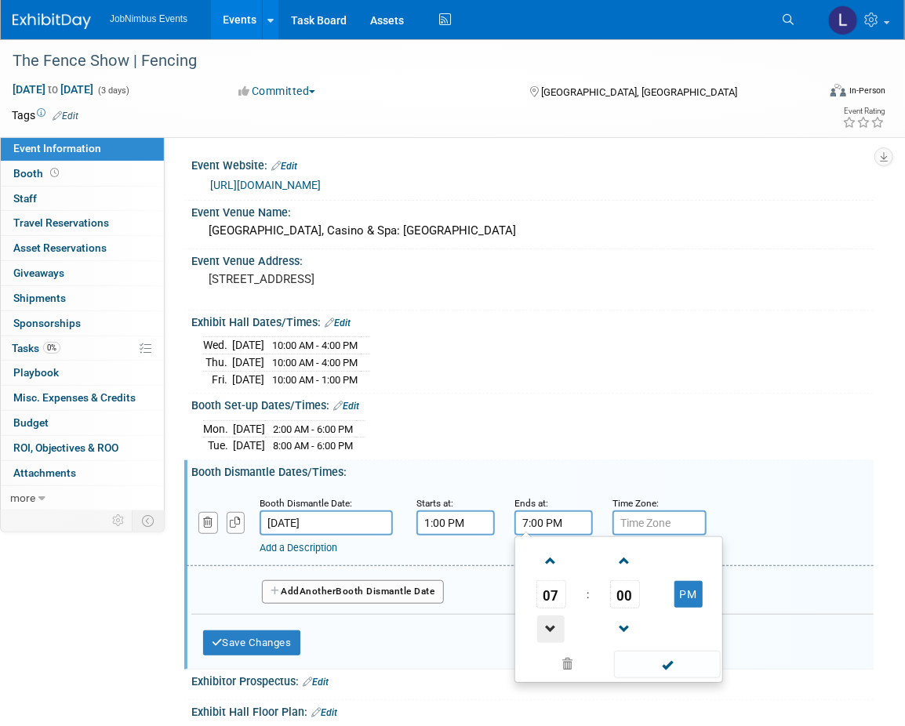
click at [550, 632] on span at bounding box center [550, 629] width 27 height 27
click at [549, 559] on span at bounding box center [550, 560] width 27 height 27
click at [549, 558] on span at bounding box center [550, 560] width 27 height 27
type input "8:00 PM"
click at [682, 667] on span at bounding box center [667, 664] width 106 height 27
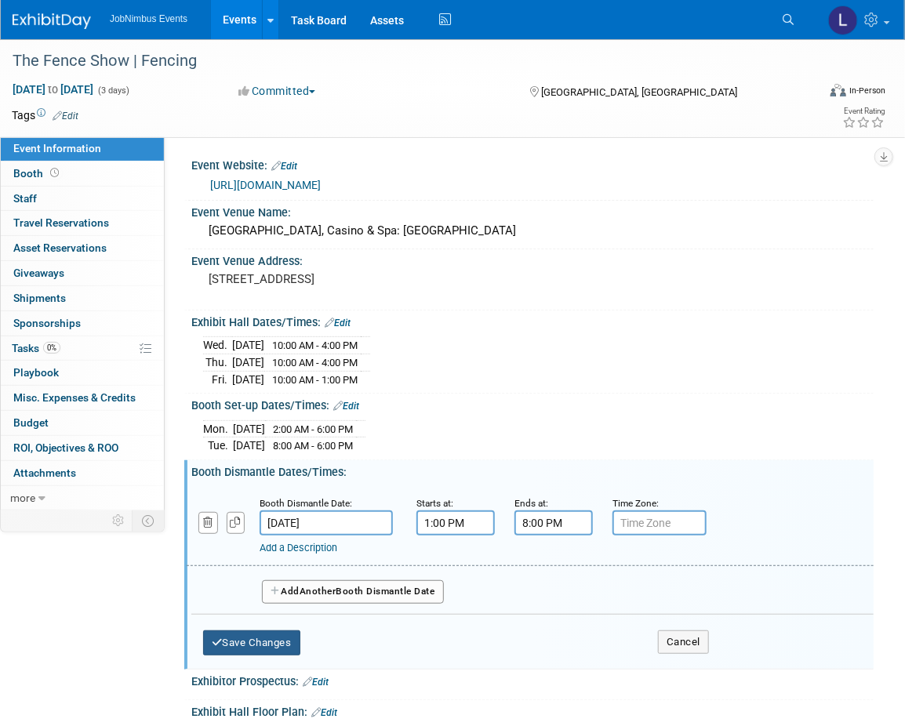
click at [260, 638] on button "Save Changes" at bounding box center [251, 643] width 97 height 25
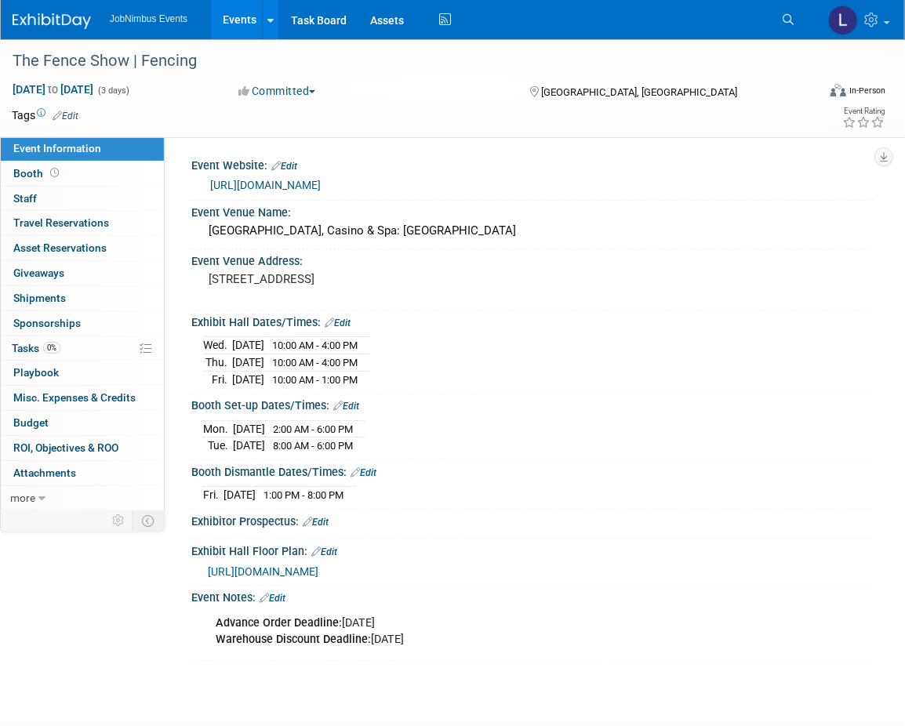
click at [242, 24] on link "Events" at bounding box center [239, 19] width 57 height 39
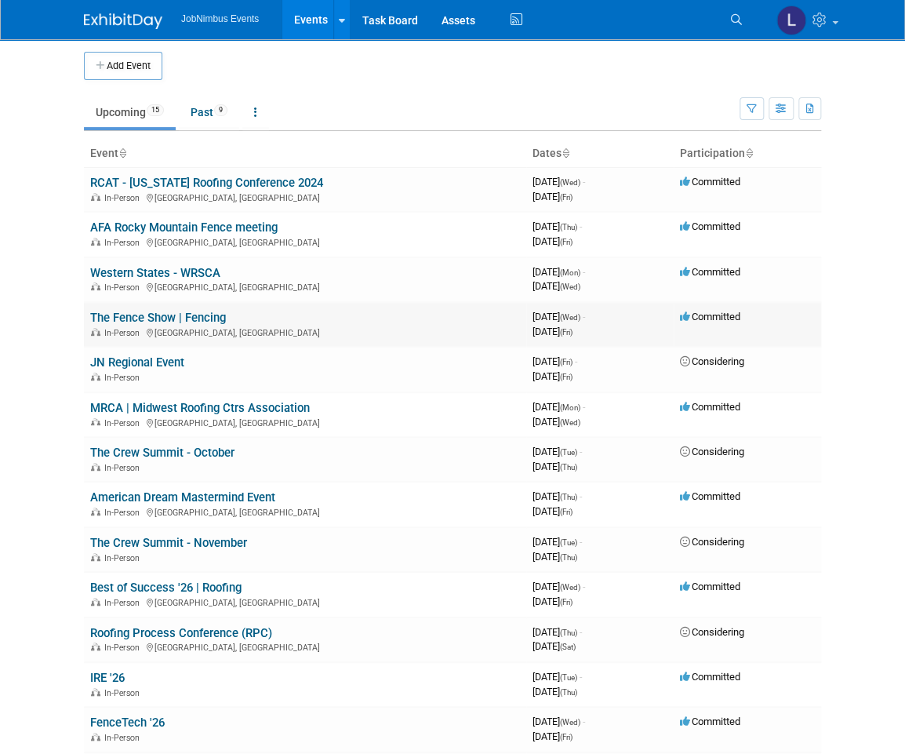
click at [162, 318] on link "The Fence Show | Fencing" at bounding box center [158, 318] width 136 height 14
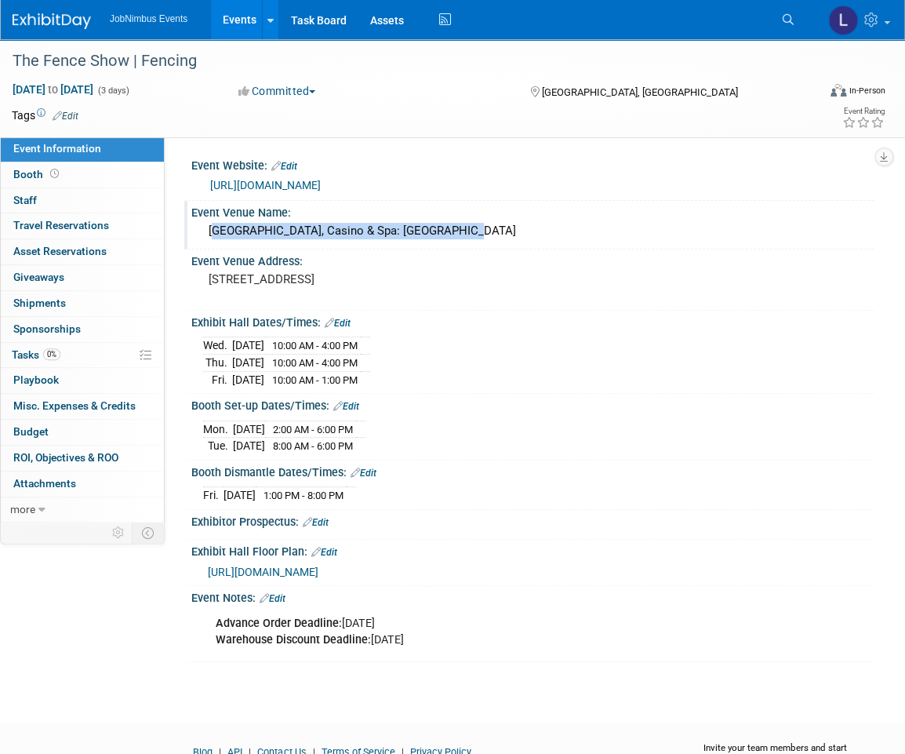
drag, startPoint x: 442, startPoint y: 230, endPoint x: 202, endPoint y: 231, distance: 240.8
click at [202, 230] on div "[GEOGRAPHIC_DATA], Casino & Spa: [GEOGRAPHIC_DATA]" at bounding box center [532, 232] width 682 height 26
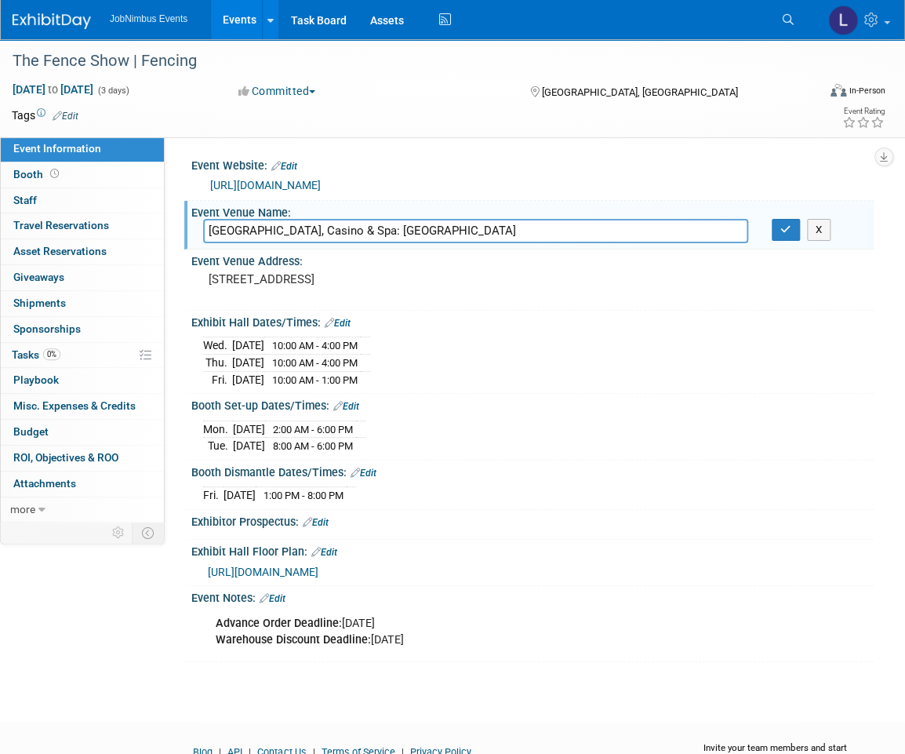
scroll to position [1, 0]
drag, startPoint x: 452, startPoint y: 231, endPoint x: 155, endPoint y: 212, distance: 297.9
click at [155, 212] on div "Event Information Event Info Booth Booth 0 Staff 0 Staff 0 Travel Reservations …" at bounding box center [452, 349] width 905 height 623
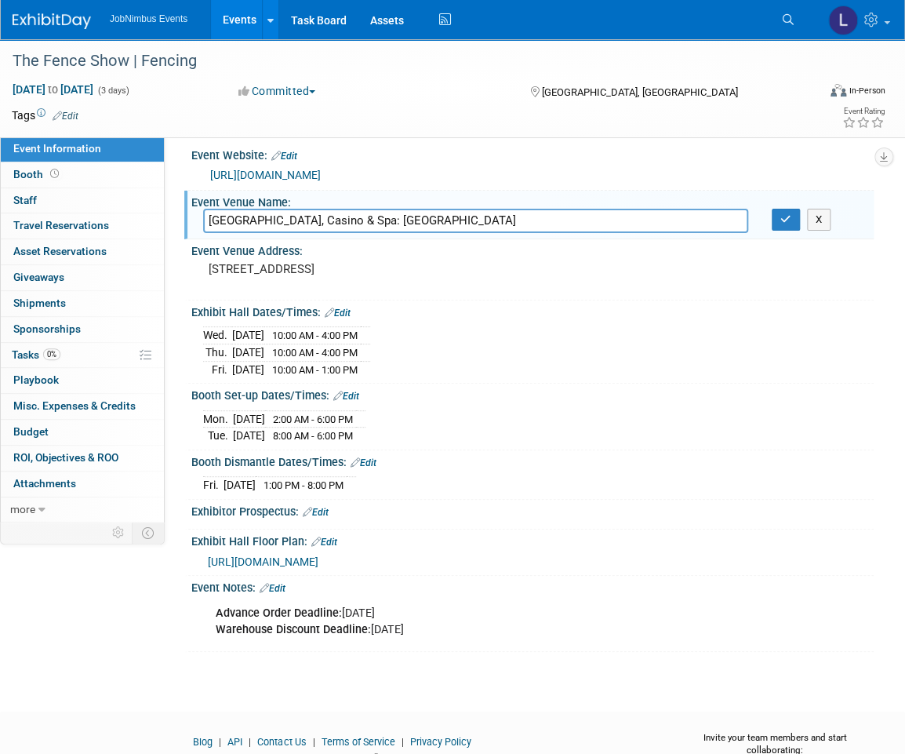
click at [230, 10] on link "Events" at bounding box center [239, 19] width 57 height 39
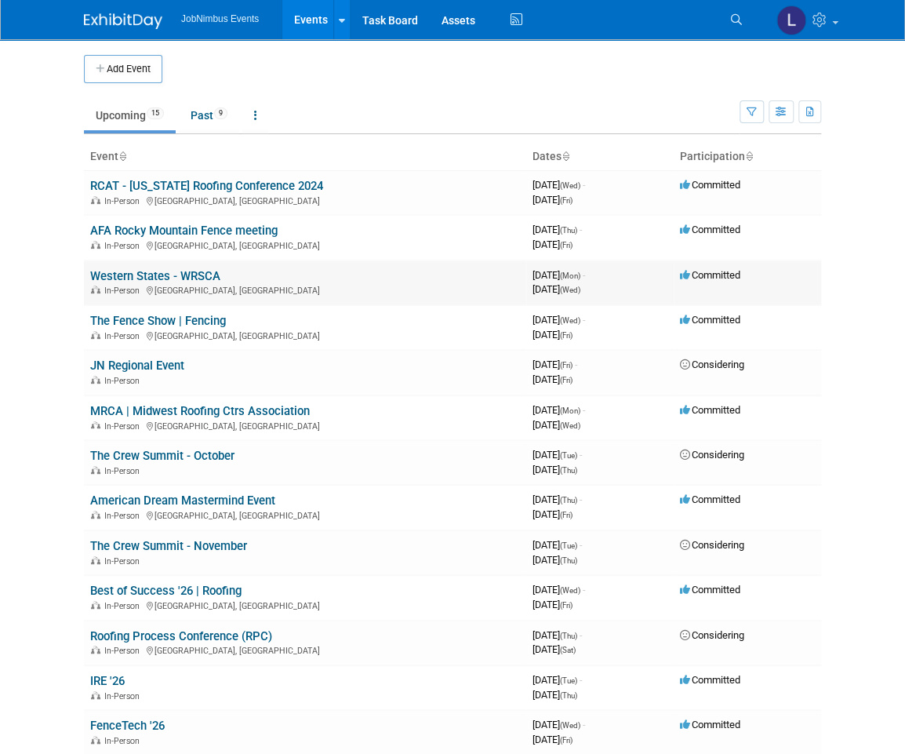
click at [178, 275] on link "Western States - WRSCA" at bounding box center [155, 276] width 130 height 14
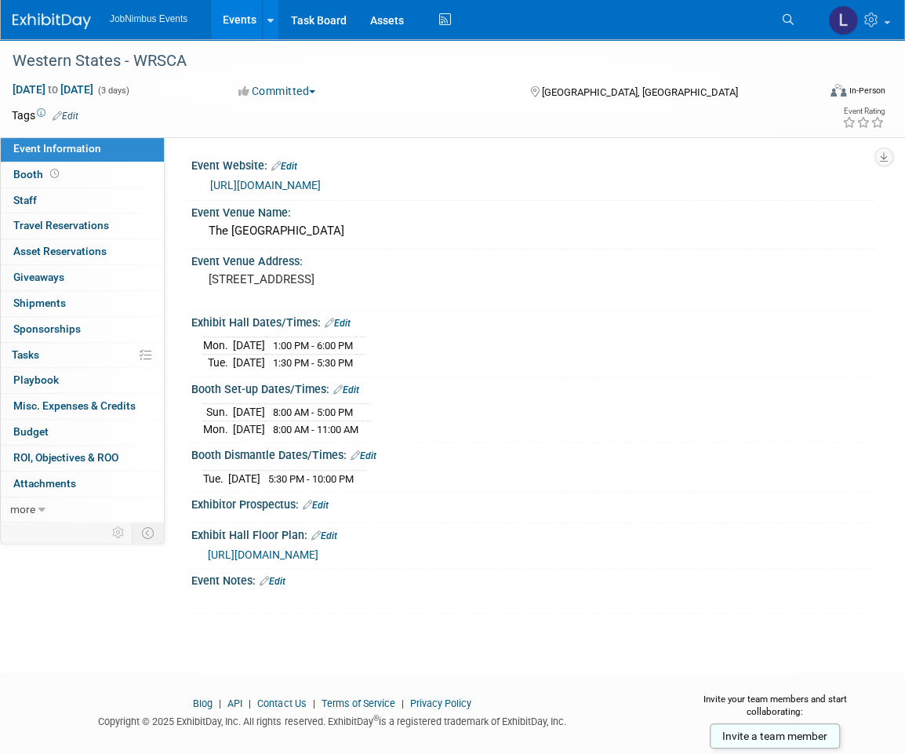
click at [235, 18] on link "Events" at bounding box center [239, 19] width 57 height 39
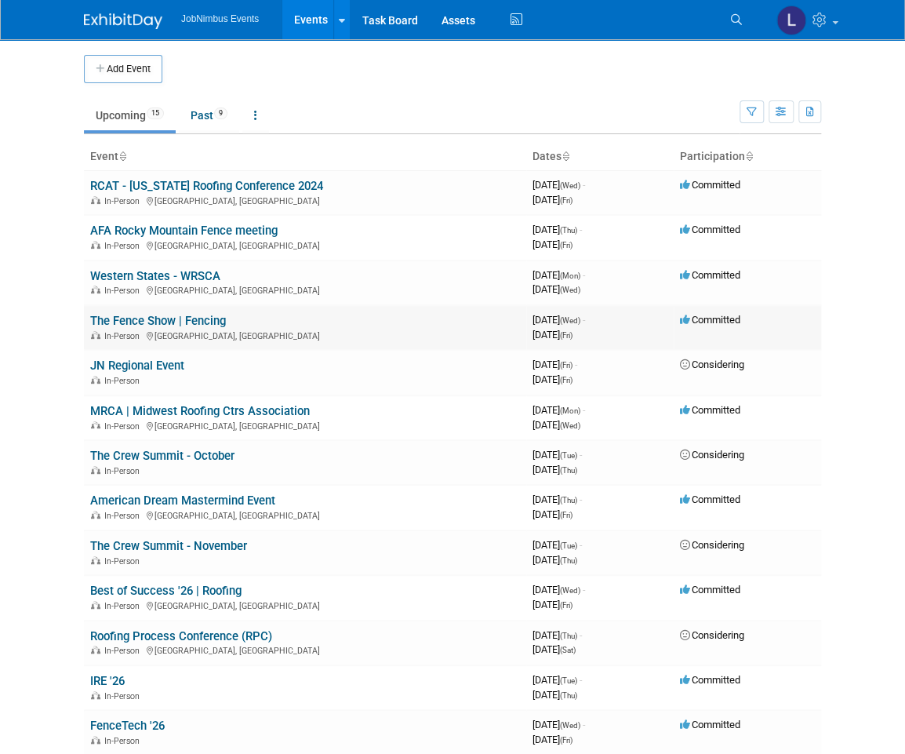
click at [183, 329] on div "In-Person [GEOGRAPHIC_DATA], [GEOGRAPHIC_DATA]" at bounding box center [305, 335] width 430 height 13
click at [184, 319] on link "The Fence Show | Fencing" at bounding box center [158, 321] width 136 height 14
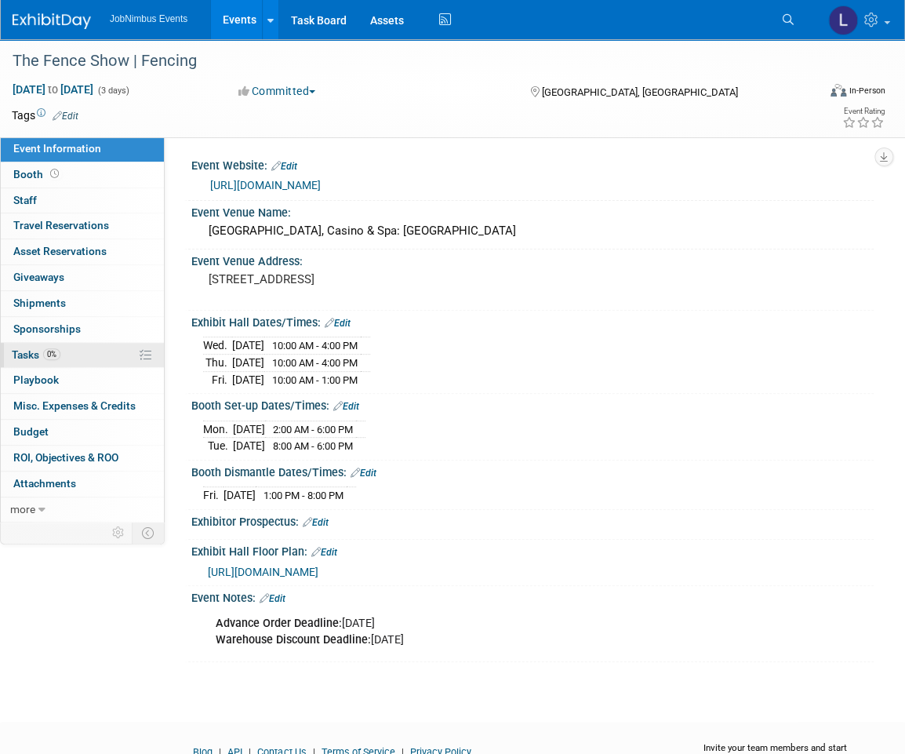
click at [96, 357] on link "0% Tasks 0%" at bounding box center [82, 355] width 163 height 25
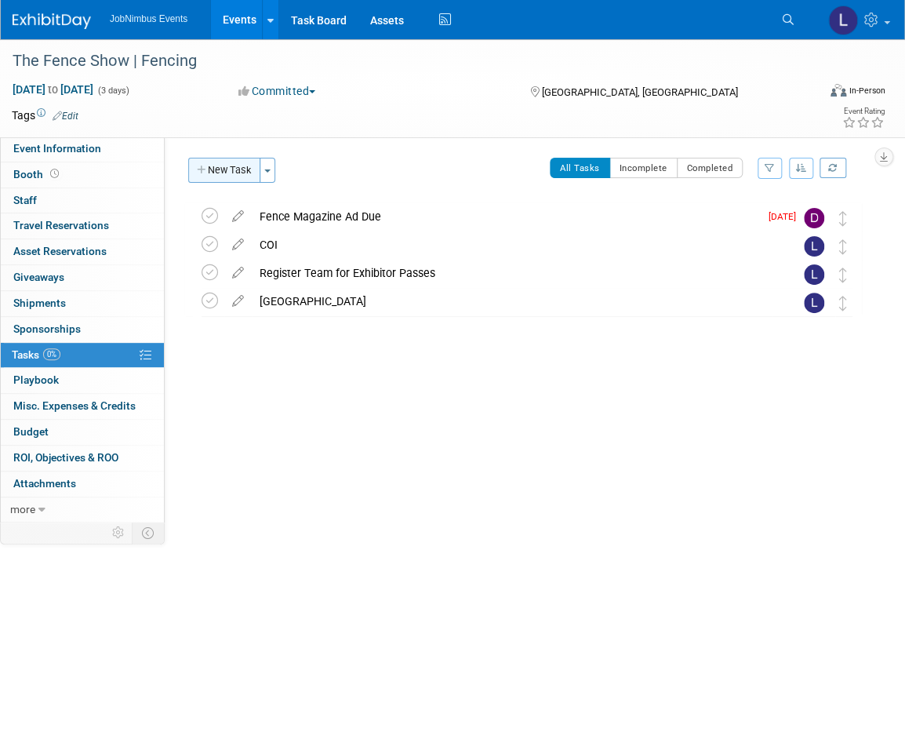
click at [236, 176] on button "New Task" at bounding box center [224, 170] width 72 height 25
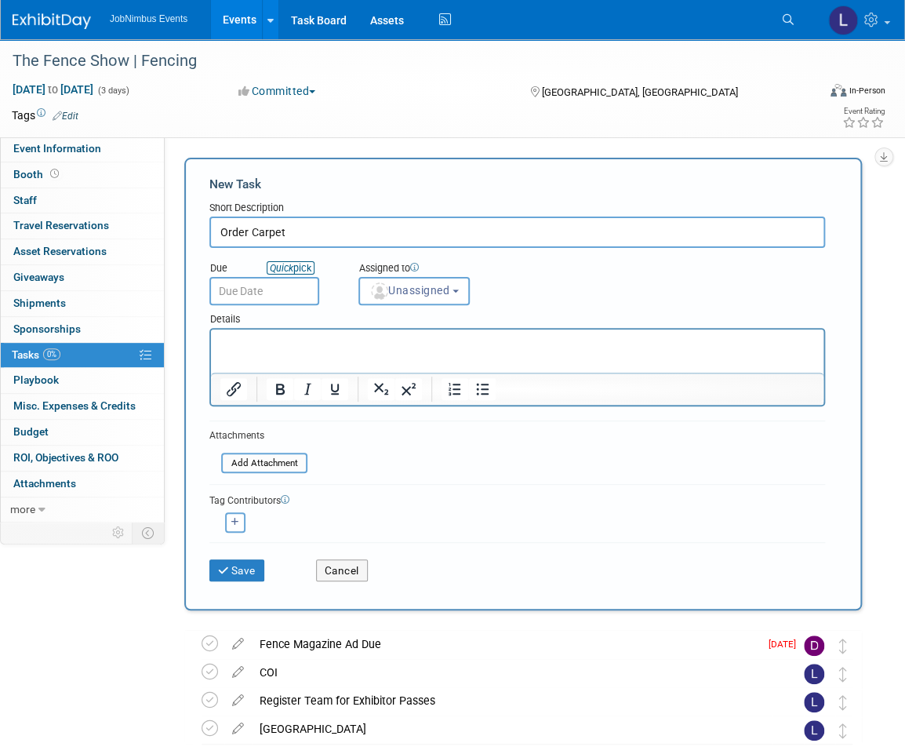
type input "Order Carpet"
click at [277, 273] on link "Quick pick" at bounding box center [291, 267] width 48 height 13
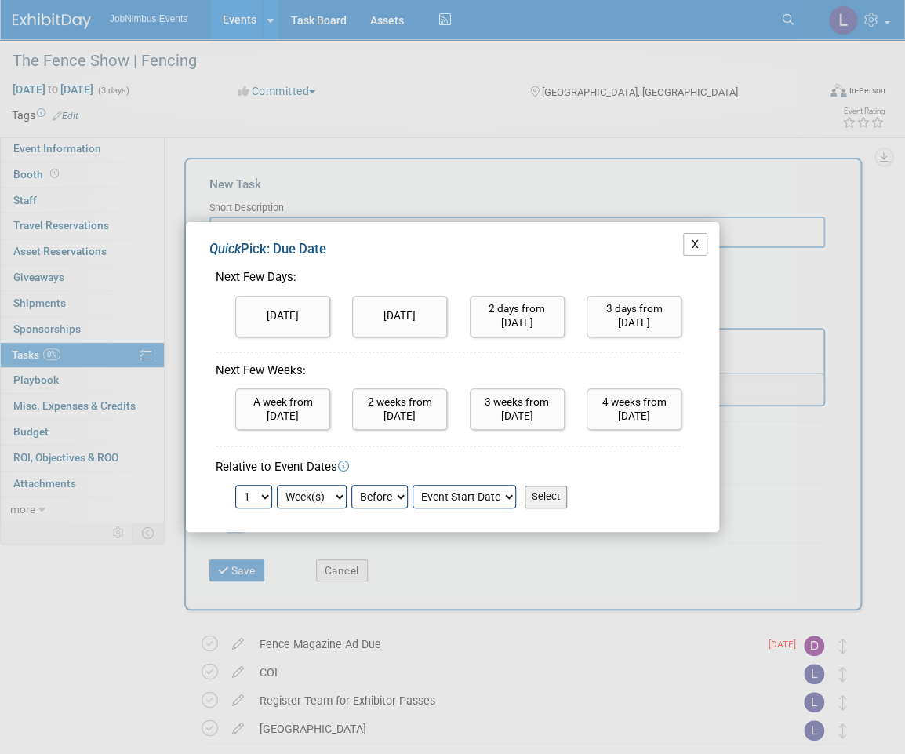
click at [693, 246] on button "X" at bounding box center [695, 244] width 25 height 23
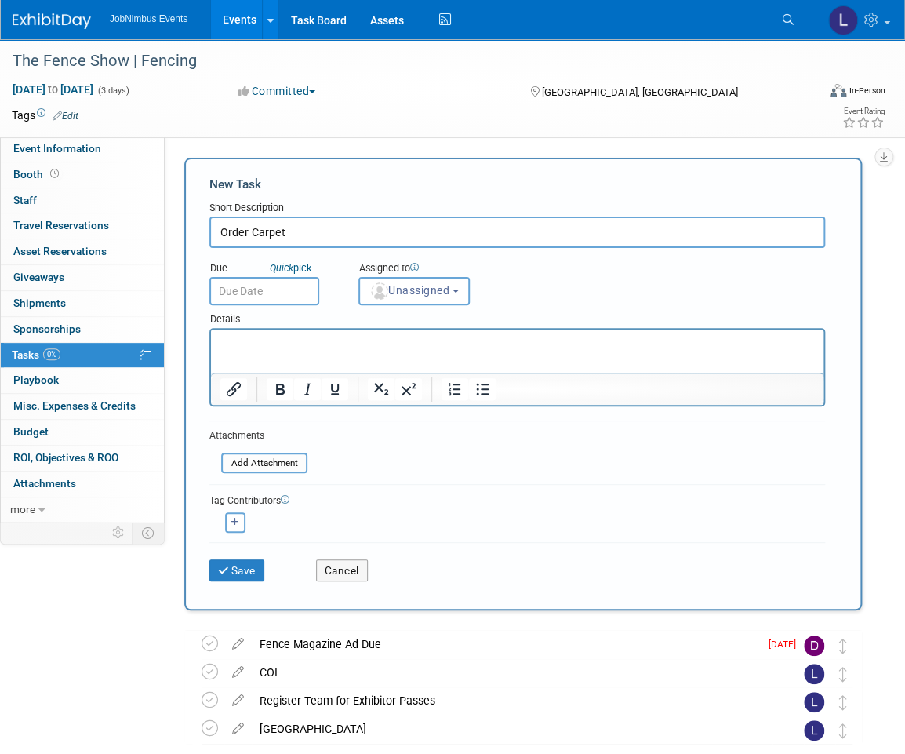
click at [249, 296] on input "text" at bounding box center [264, 291] width 110 height 28
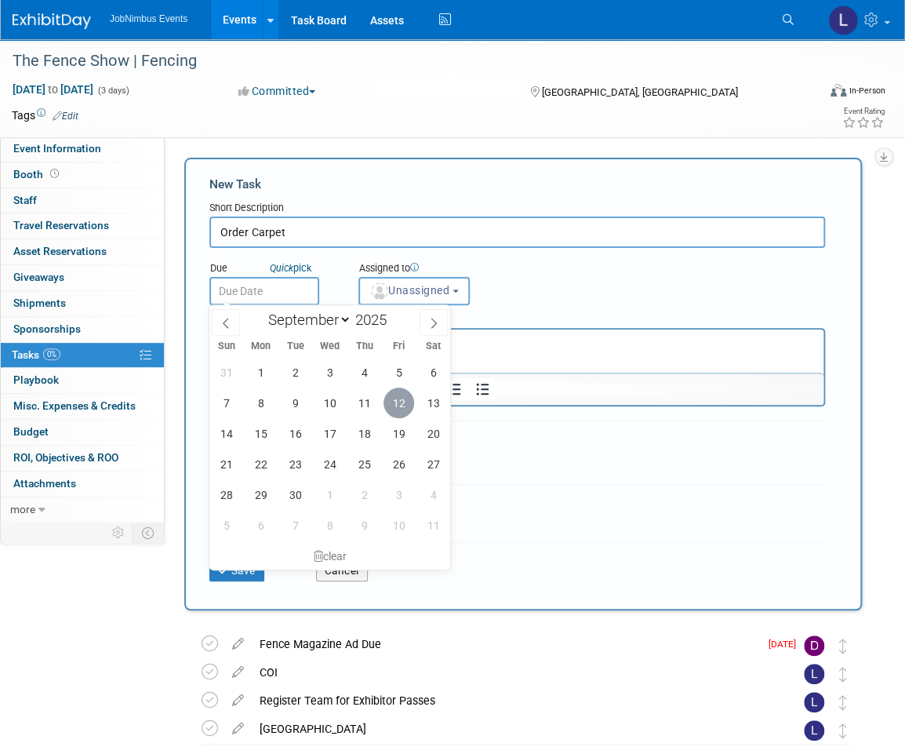
click at [402, 403] on span "12" at bounding box center [399, 402] width 31 height 31
type input "Sep 12, 2025"
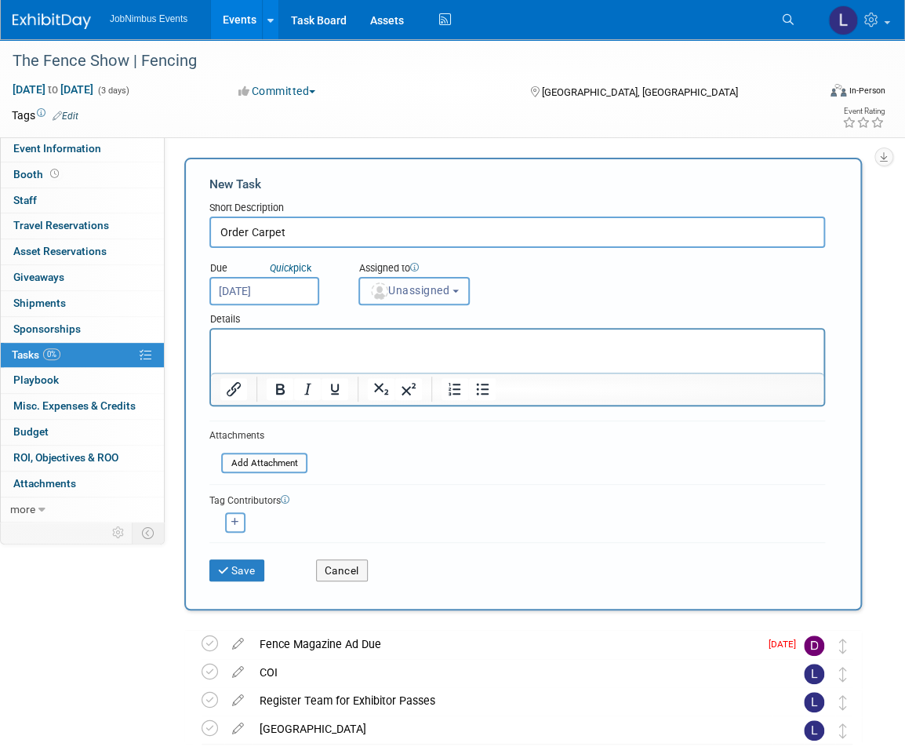
click at [447, 286] on span "Unassigned" at bounding box center [409, 290] width 80 height 13
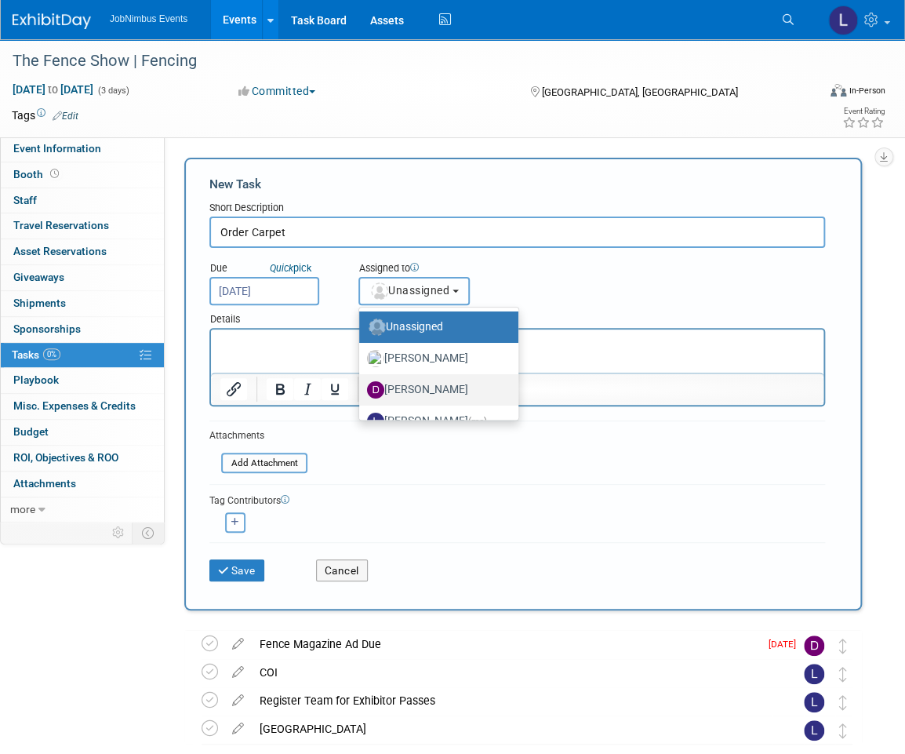
scroll to position [20, 0]
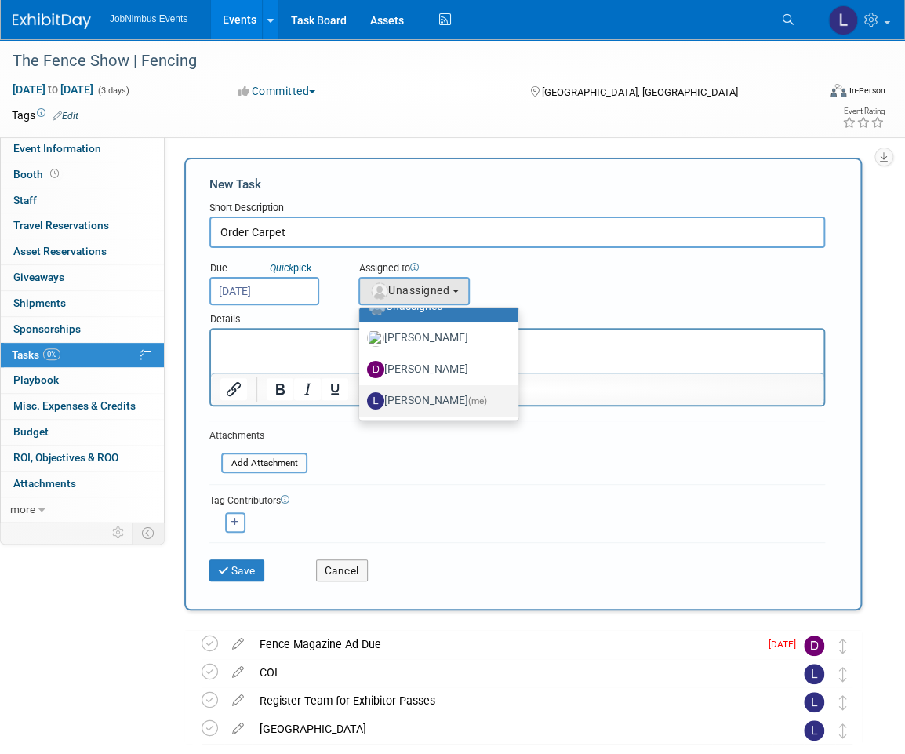
click at [412, 396] on label "Laly Matos (me)" at bounding box center [435, 400] width 136 height 25
click at [362, 396] on input "Laly Matos (me)" at bounding box center [356, 399] width 10 height 10
select select "fca2b710-a78b-45c1-a641-6fbd0912a1f3"
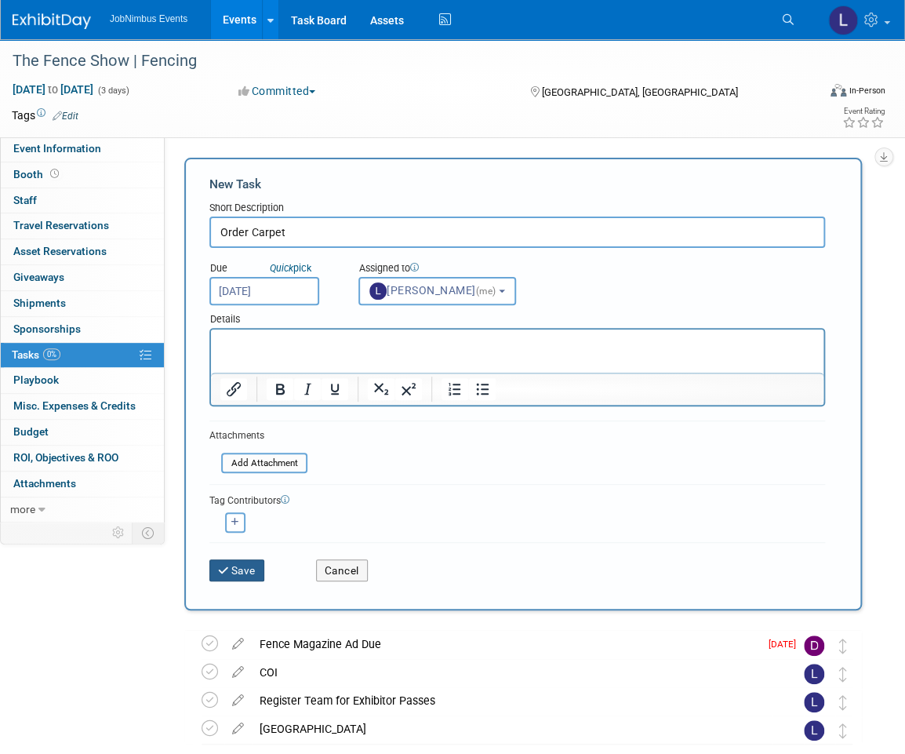
click at [247, 563] on button "Save" at bounding box center [236, 570] width 55 height 22
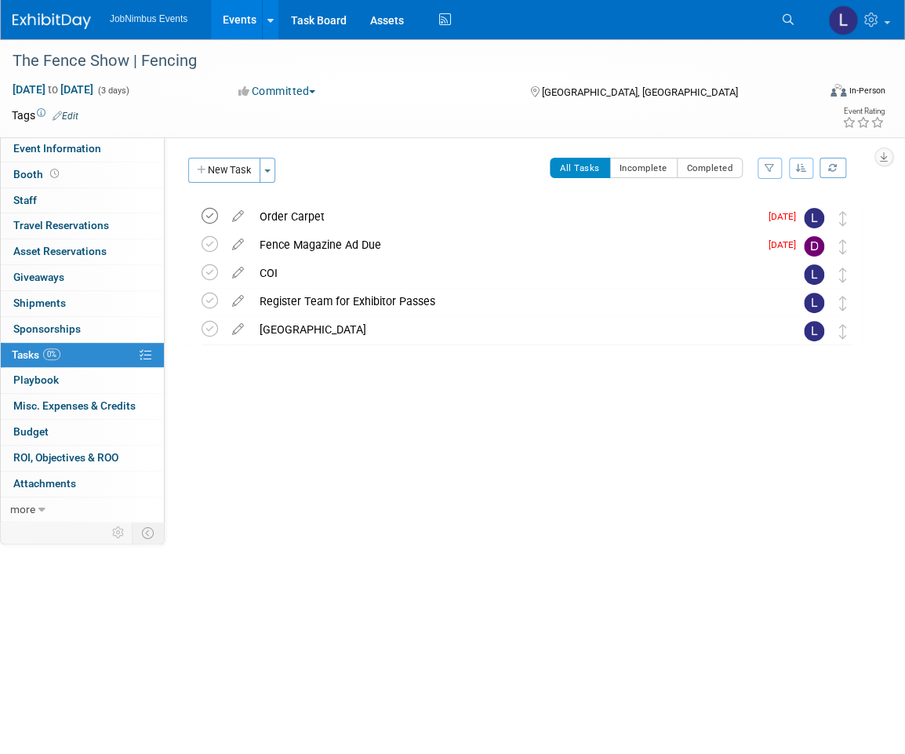
click at [216, 215] on icon at bounding box center [210, 216] width 16 height 16
click at [220, 173] on button "New Task" at bounding box center [224, 170] width 72 height 25
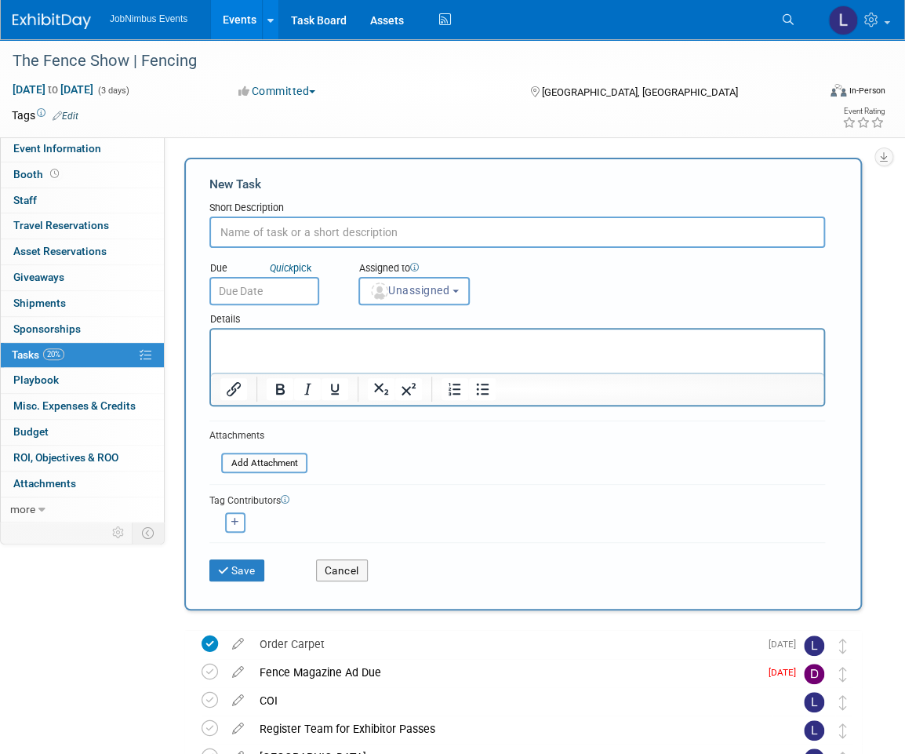
scroll to position [0, 0]
type input "Order Table + Chairs"
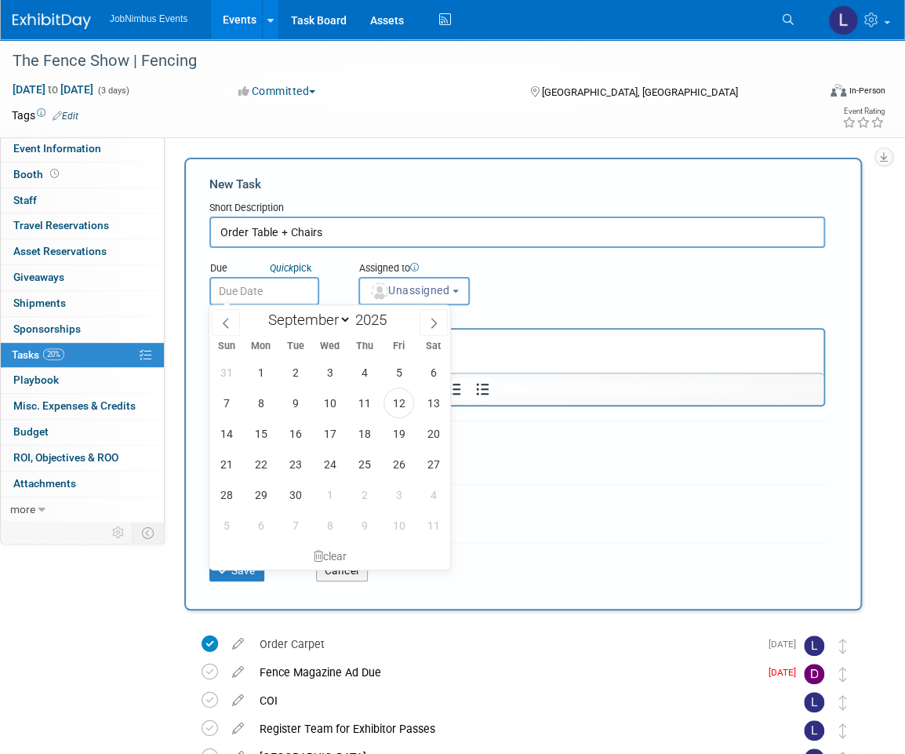
click at [298, 282] on input "text" at bounding box center [264, 291] width 110 height 28
click at [398, 405] on span "12" at bounding box center [399, 402] width 31 height 31
type input "Sep 12, 2025"
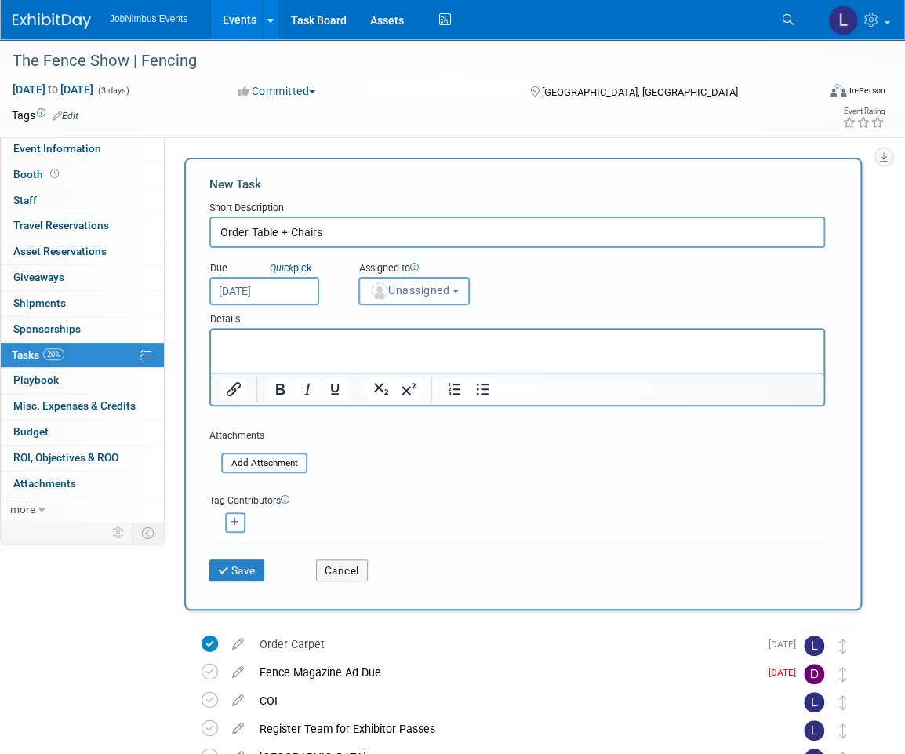
click at [460, 292] on button "Unassigned" at bounding box center [413, 291] width 111 height 28
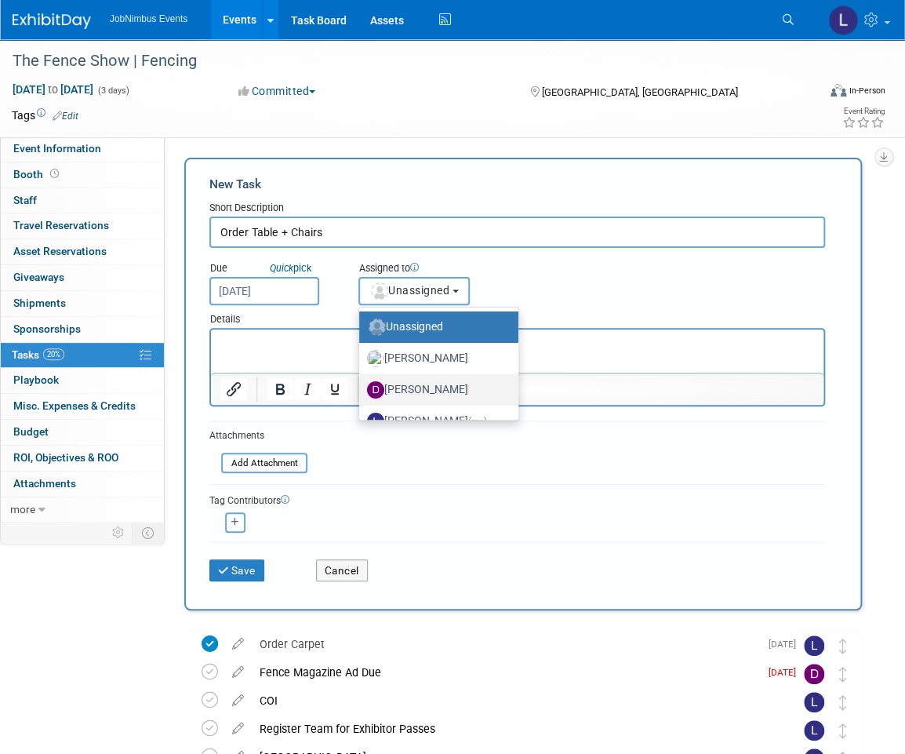
scroll to position [20, 0]
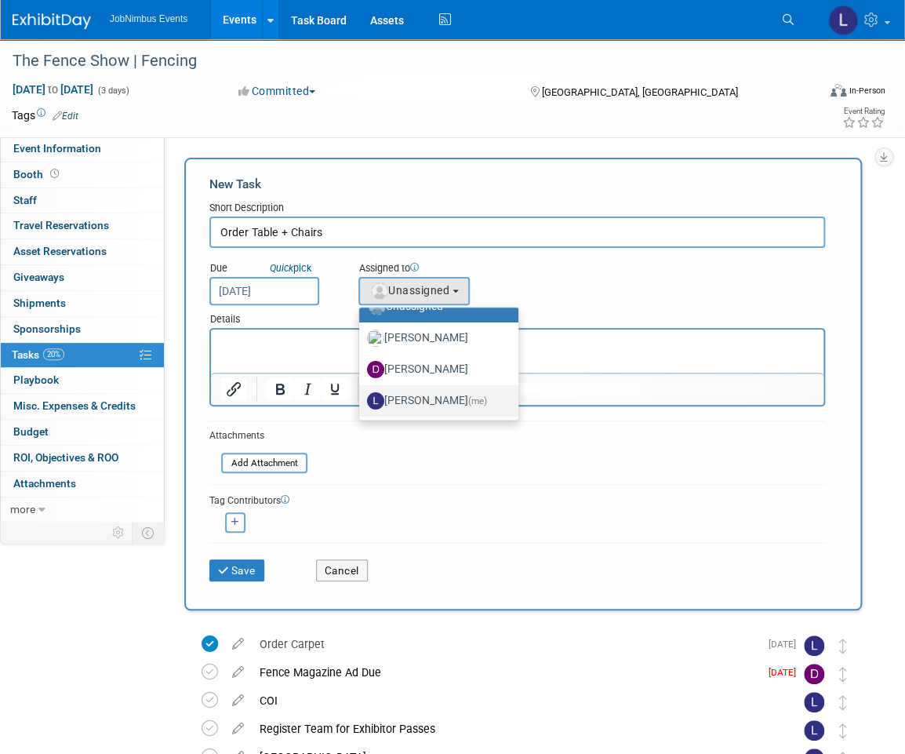
click at [422, 391] on label "Laly Matos (me)" at bounding box center [435, 400] width 136 height 25
click at [362, 394] on input "Laly Matos (me)" at bounding box center [356, 399] width 10 height 10
select select "fca2b710-a78b-45c1-a641-6fbd0912a1f3"
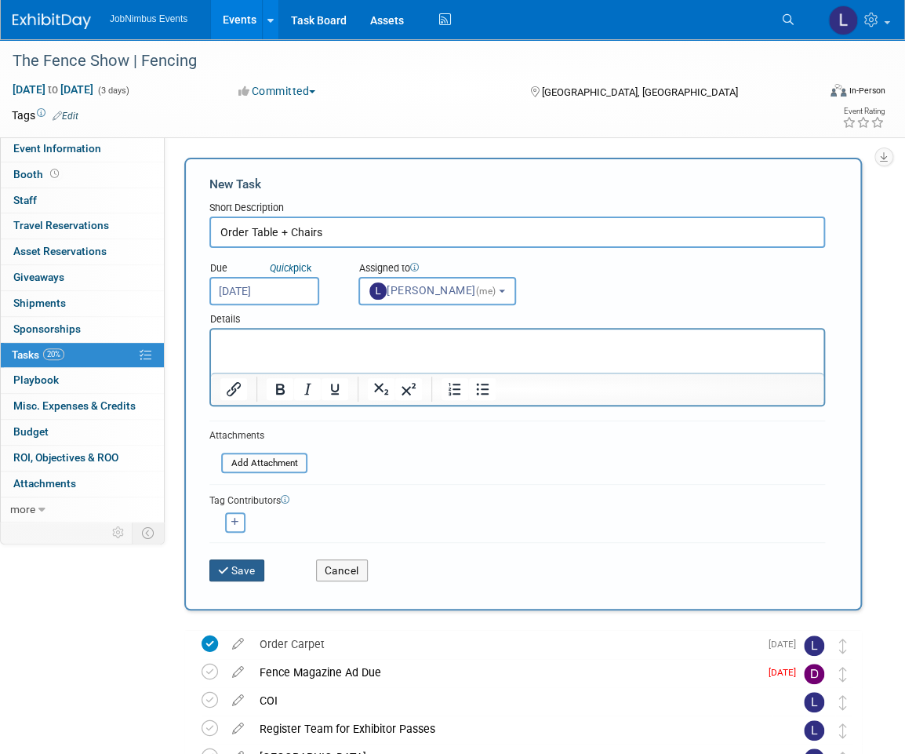
click at [245, 567] on button "Save" at bounding box center [236, 570] width 55 height 22
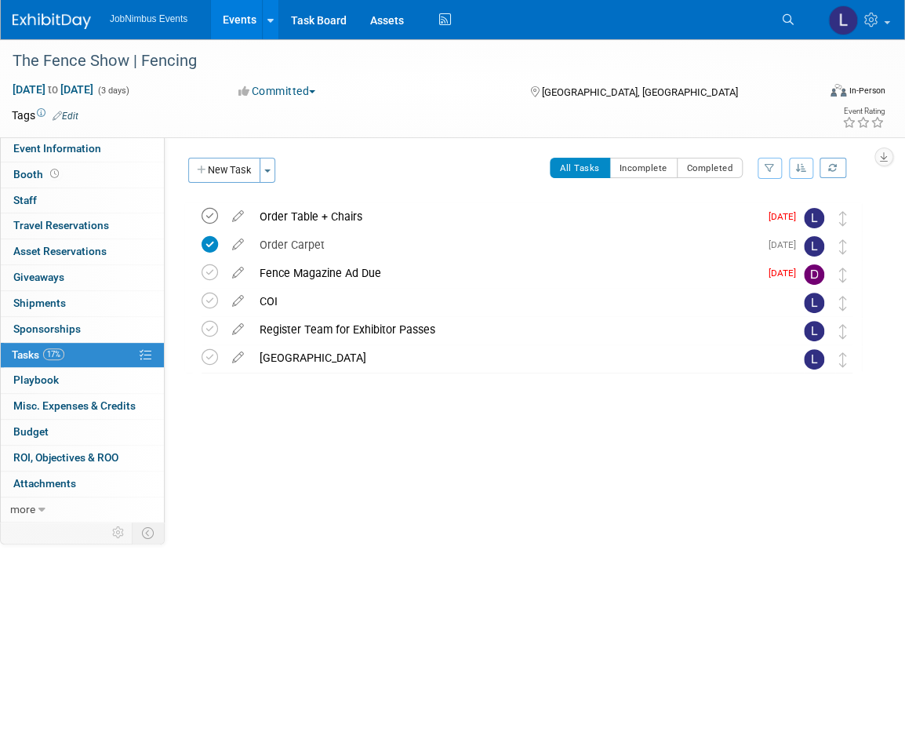
click at [213, 216] on icon at bounding box center [210, 216] width 16 height 16
click at [450, 275] on div "Fence Magazine Ad Due" at bounding box center [505, 273] width 507 height 27
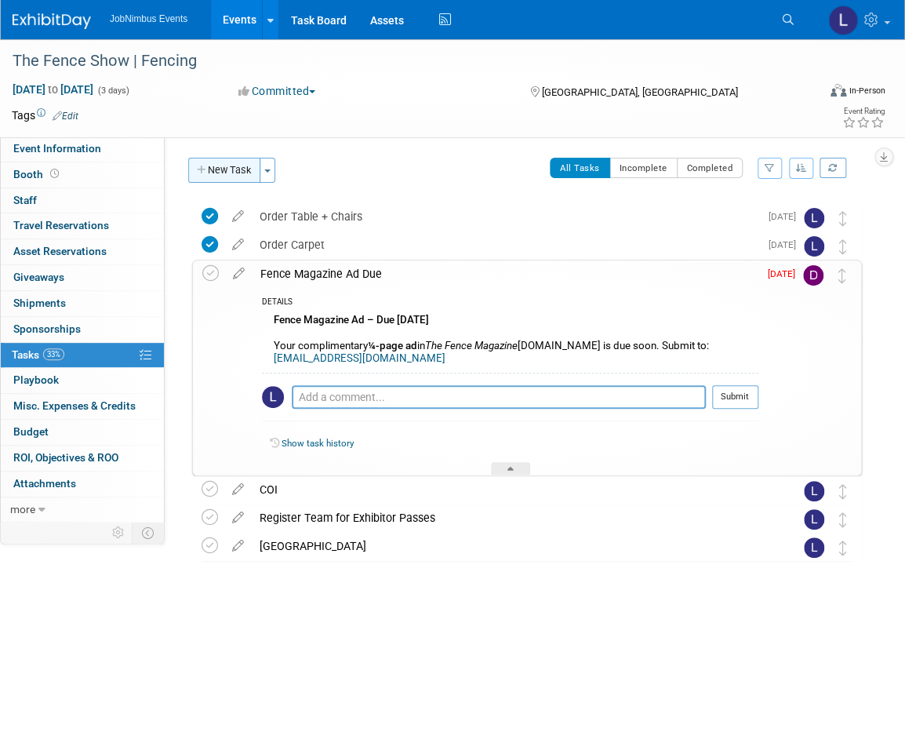
click at [224, 176] on button "New Task" at bounding box center [224, 170] width 72 height 25
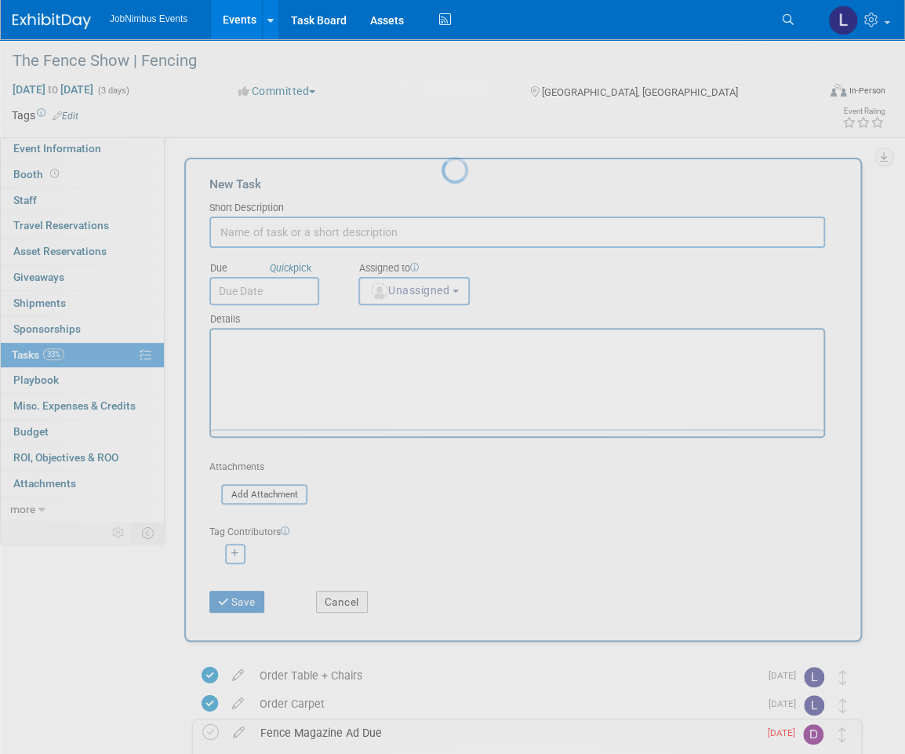
scroll to position [0, 0]
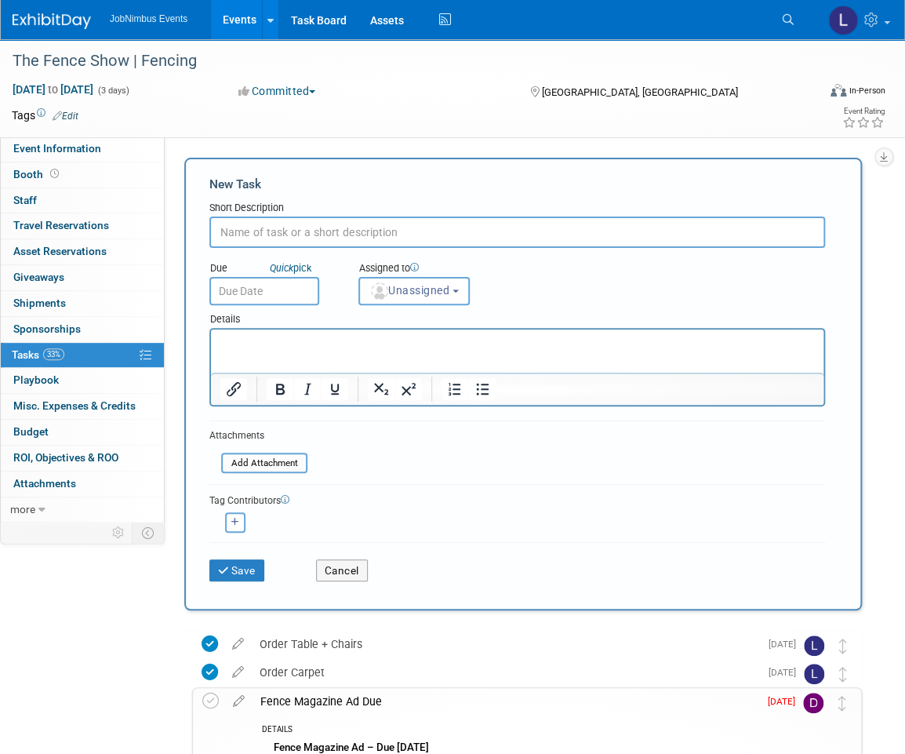
click at [277, 245] on input "text" at bounding box center [517, 231] width 616 height 31
type input "Order Electrical Services"
click at [272, 282] on input "text" at bounding box center [264, 291] width 110 height 28
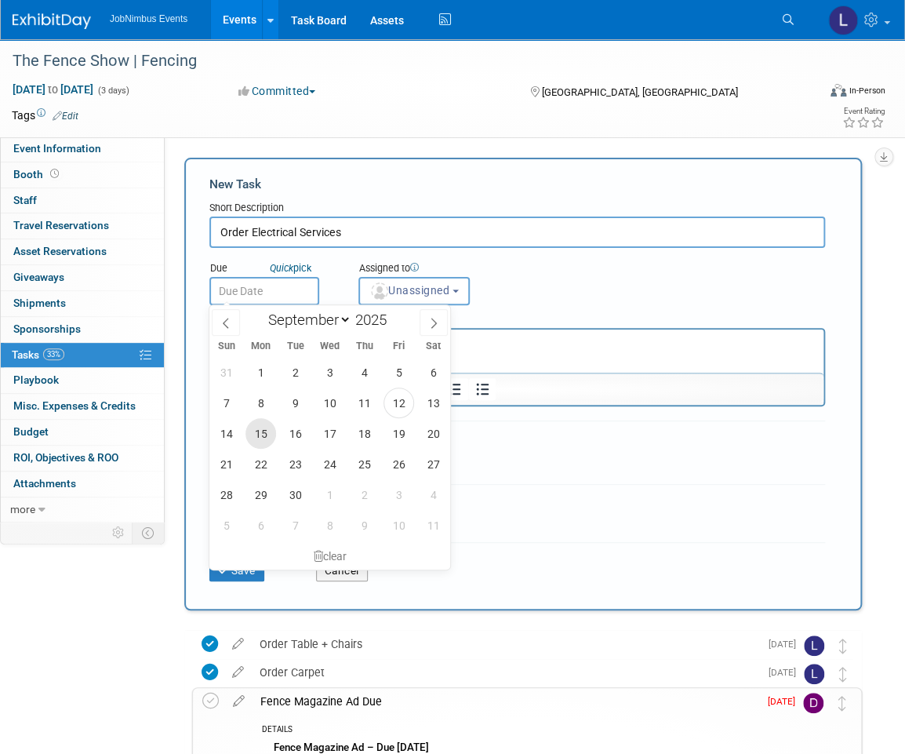
click at [261, 435] on span "15" at bounding box center [260, 433] width 31 height 31
type input "Sep 15, 2025"
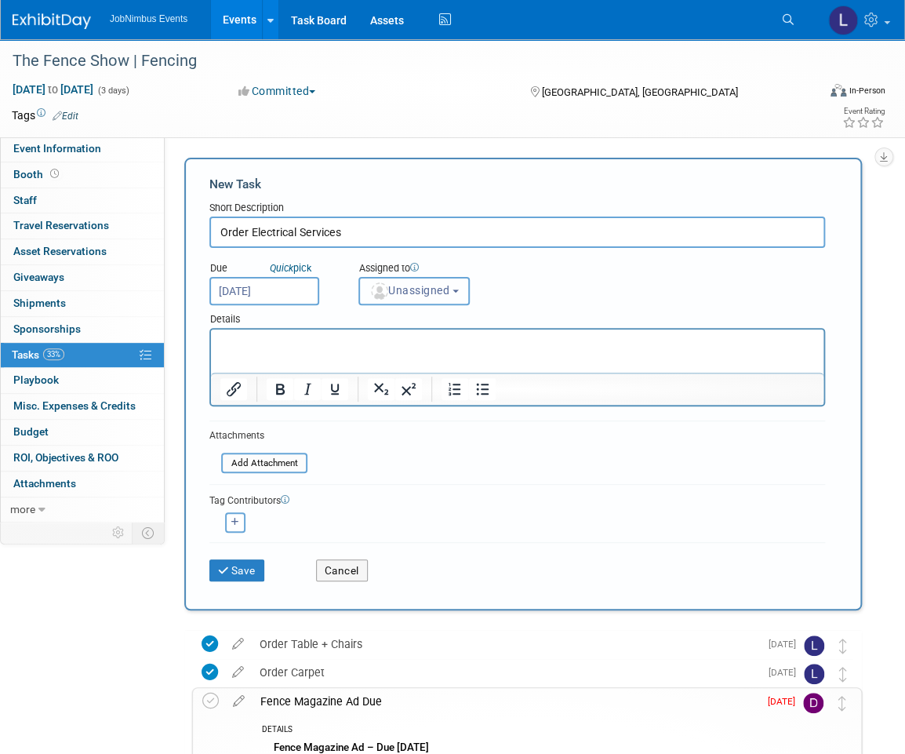
click at [437, 297] on button "Unassigned" at bounding box center [413, 291] width 111 height 28
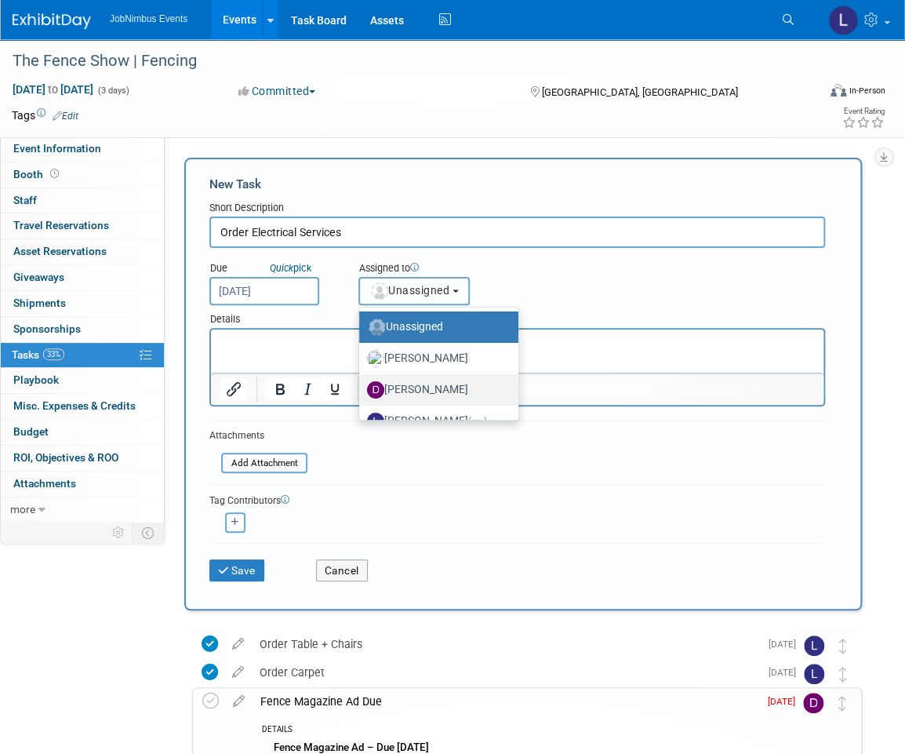
scroll to position [20, 0]
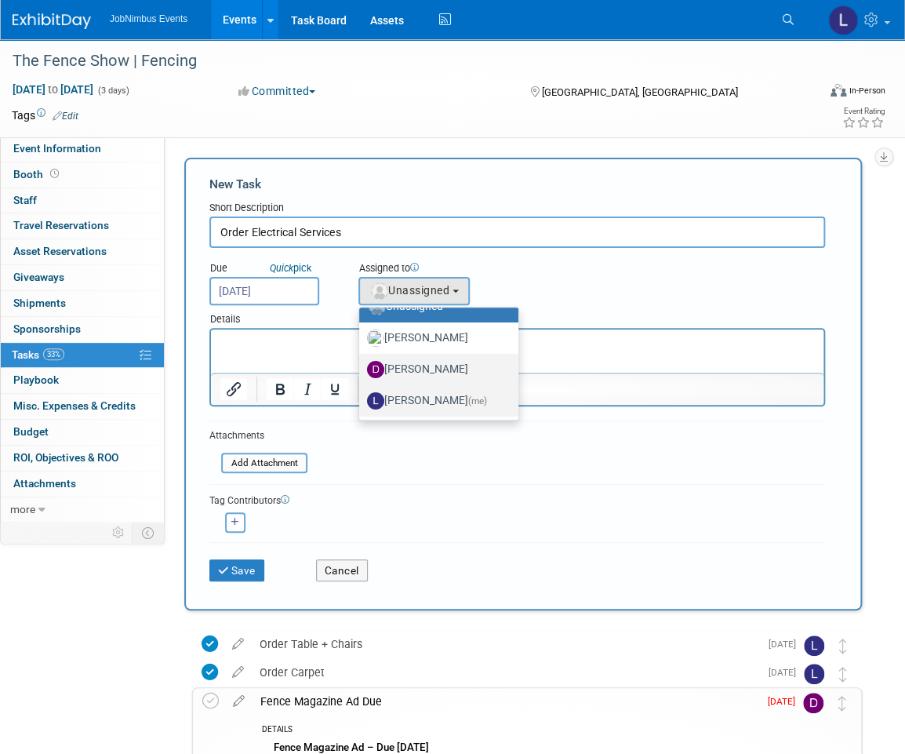
click at [421, 391] on label "Laly Matos (me)" at bounding box center [435, 400] width 136 height 25
click at [362, 394] on input "Laly Matos (me)" at bounding box center [356, 399] width 10 height 10
select select "fca2b710-a78b-45c1-a641-6fbd0912a1f3"
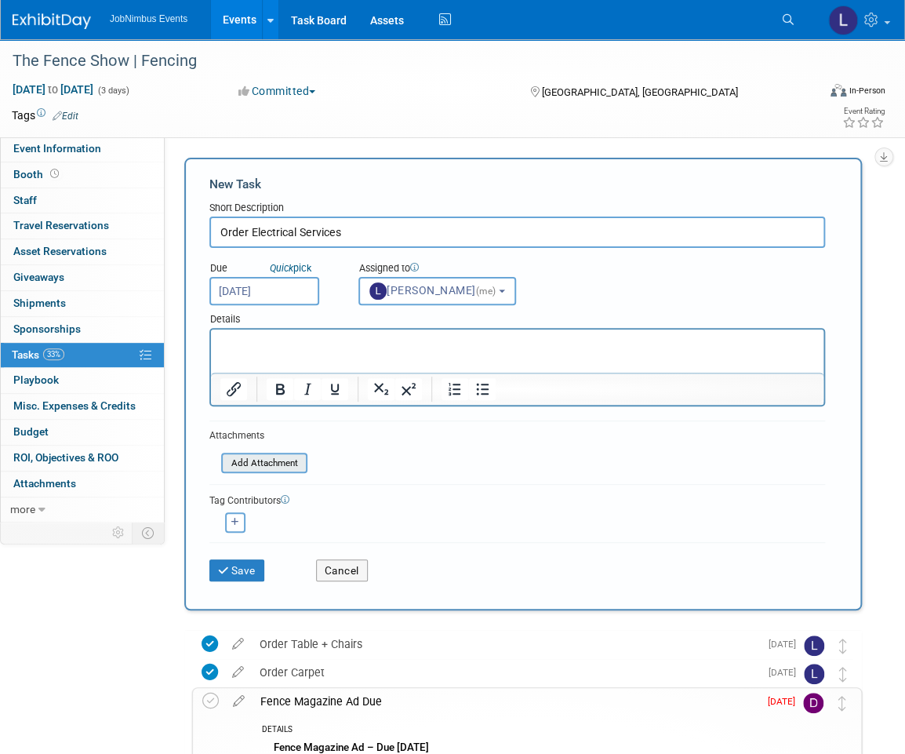
click at [278, 454] on input "file" at bounding box center [212, 463] width 187 height 18
click at [243, 565] on button "Save" at bounding box center [236, 570] width 55 height 22
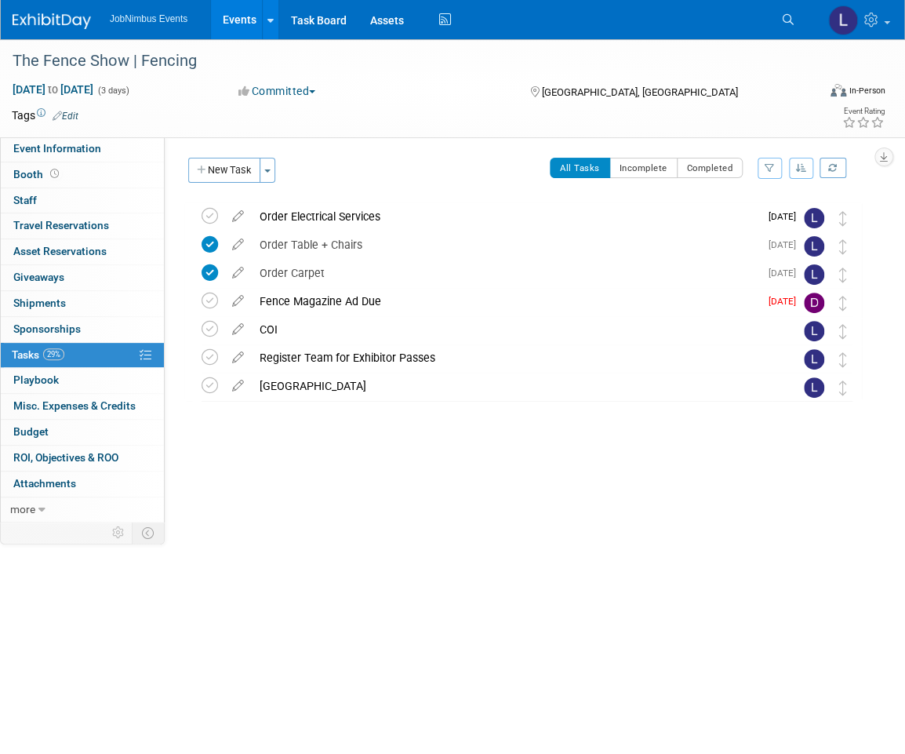
click at [232, 24] on link "Events" at bounding box center [239, 19] width 57 height 39
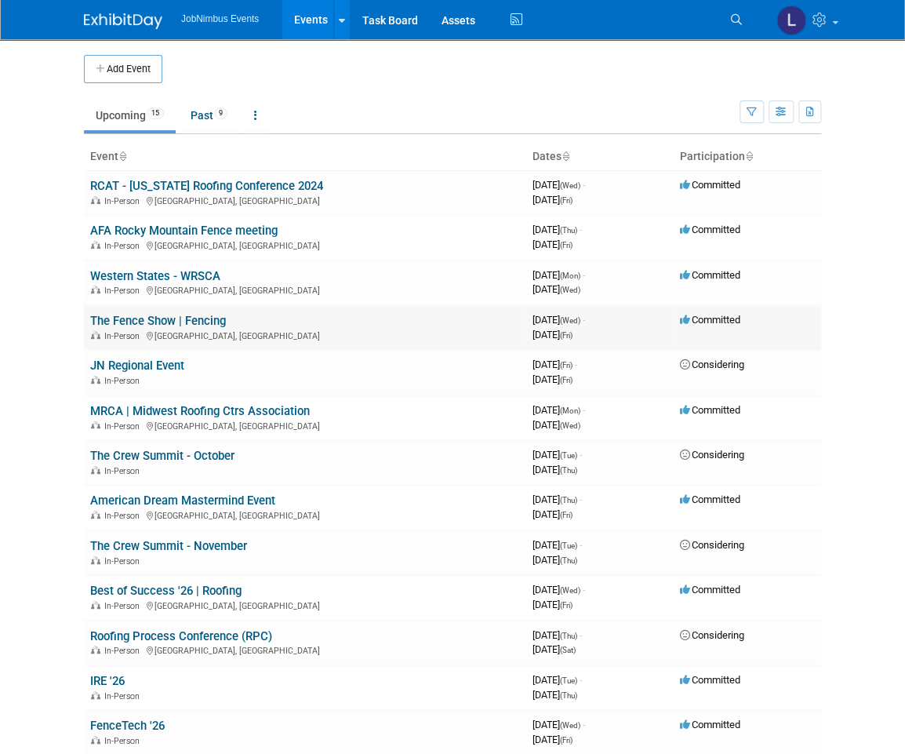
click at [187, 319] on link "The Fence Show | Fencing" at bounding box center [158, 321] width 136 height 14
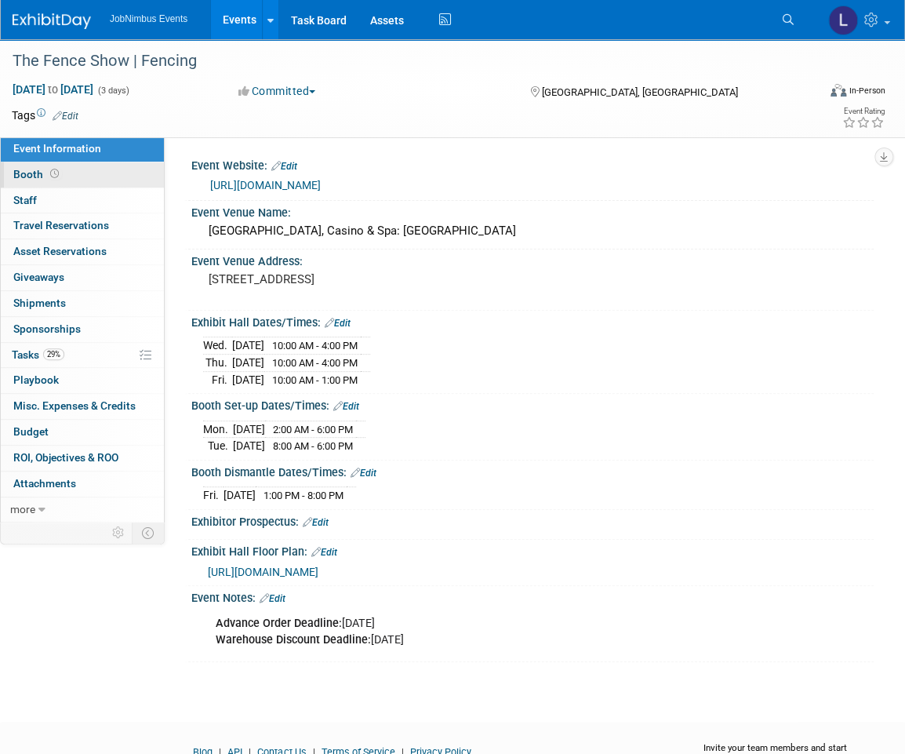
click at [109, 177] on link "Booth" at bounding box center [82, 174] width 163 height 25
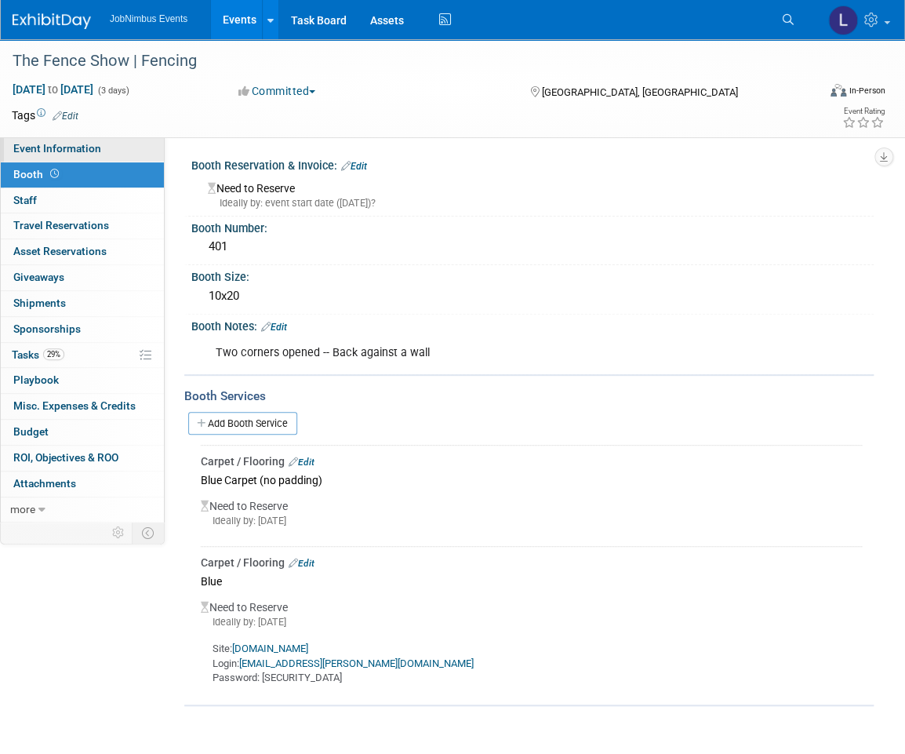
click at [95, 150] on span "Event Information" at bounding box center [57, 148] width 88 height 13
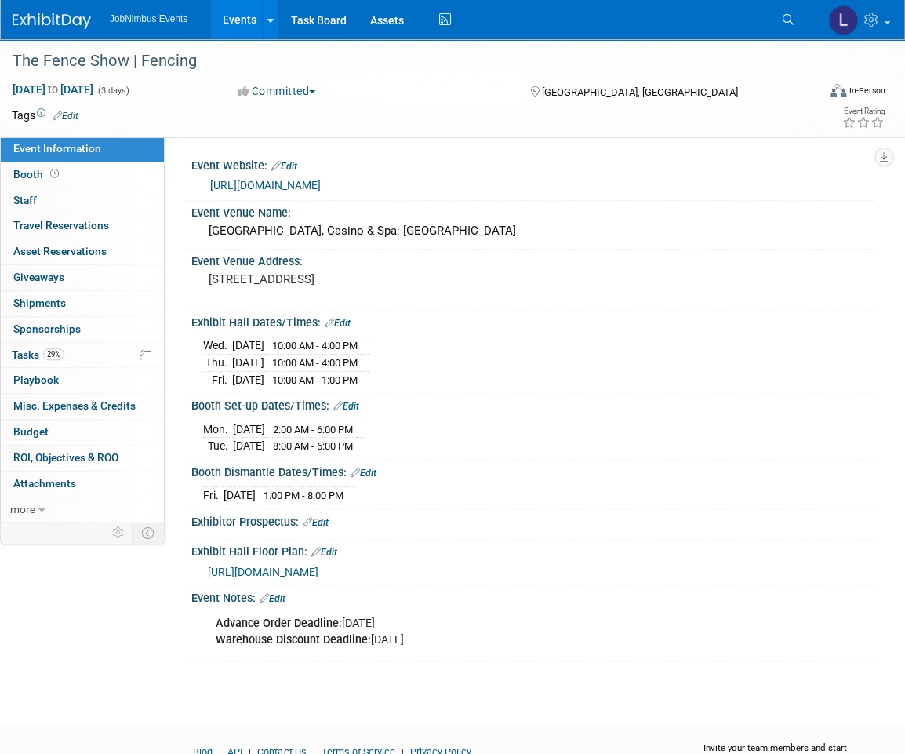
click at [318, 570] on span "[URL][DOMAIN_NAME]" at bounding box center [263, 571] width 111 height 13
